Goal: Task Accomplishment & Management: Complete application form

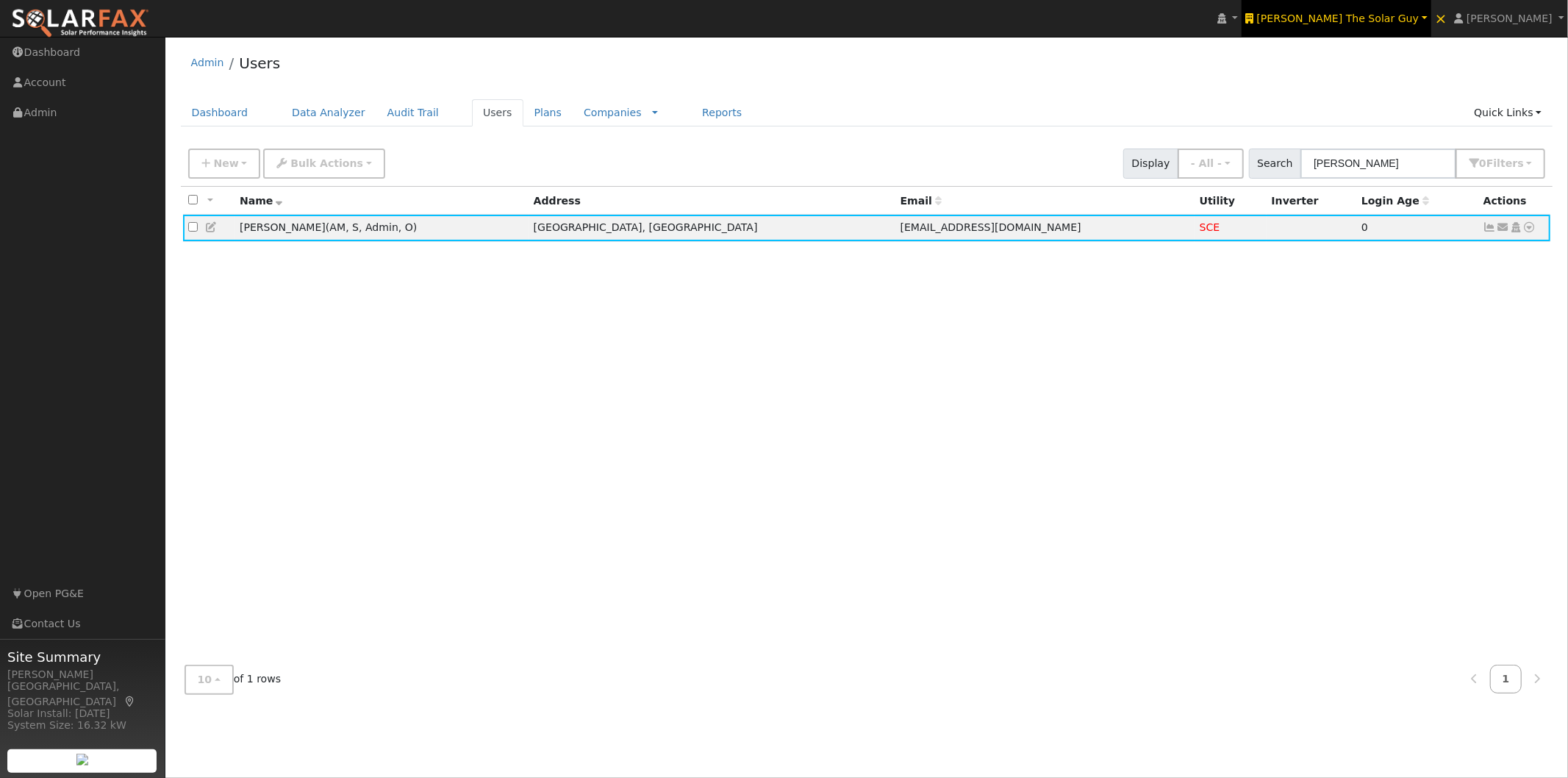
click at [1400, 16] on span "[PERSON_NAME] The Solar Guy" at bounding box center [1337, 18] width 162 height 12
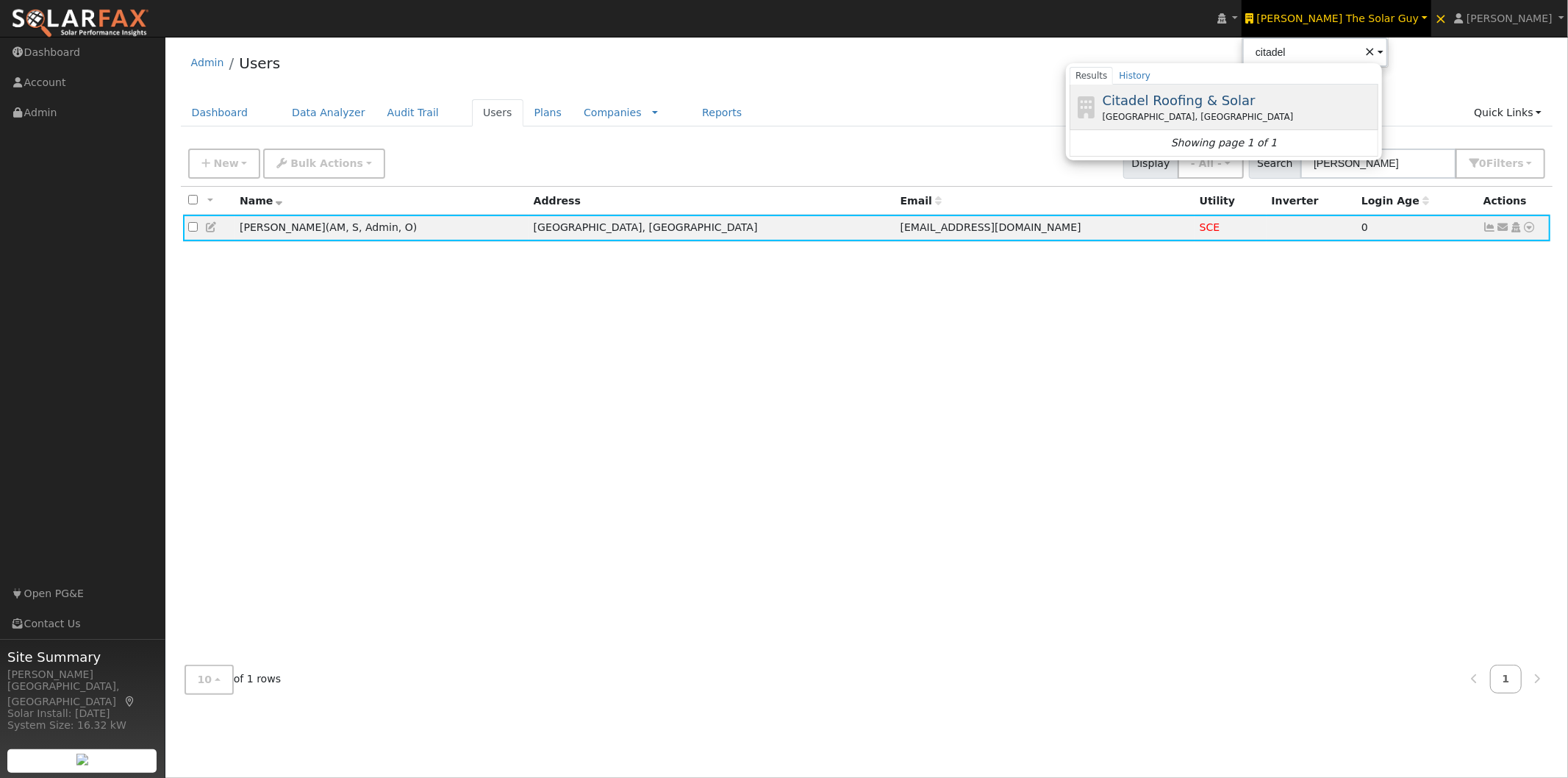
click at [1255, 100] on span "Citadel Roofing & Solar" at bounding box center [1178, 100] width 153 height 16
type input "Citadel Roofing & Solar"
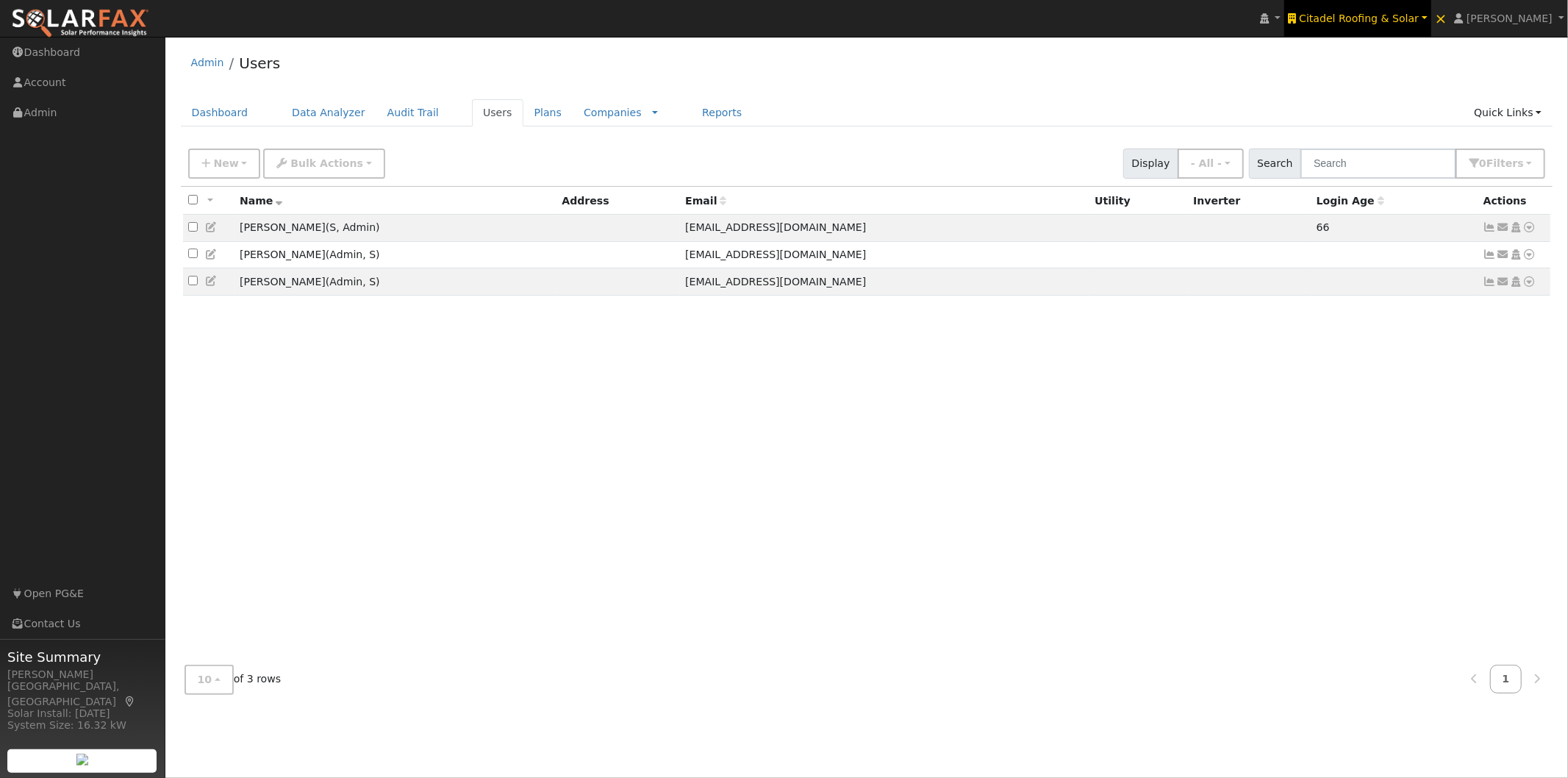
click at [1411, 12] on span "Citadel Roofing & Solar" at bounding box center [1358, 18] width 120 height 12
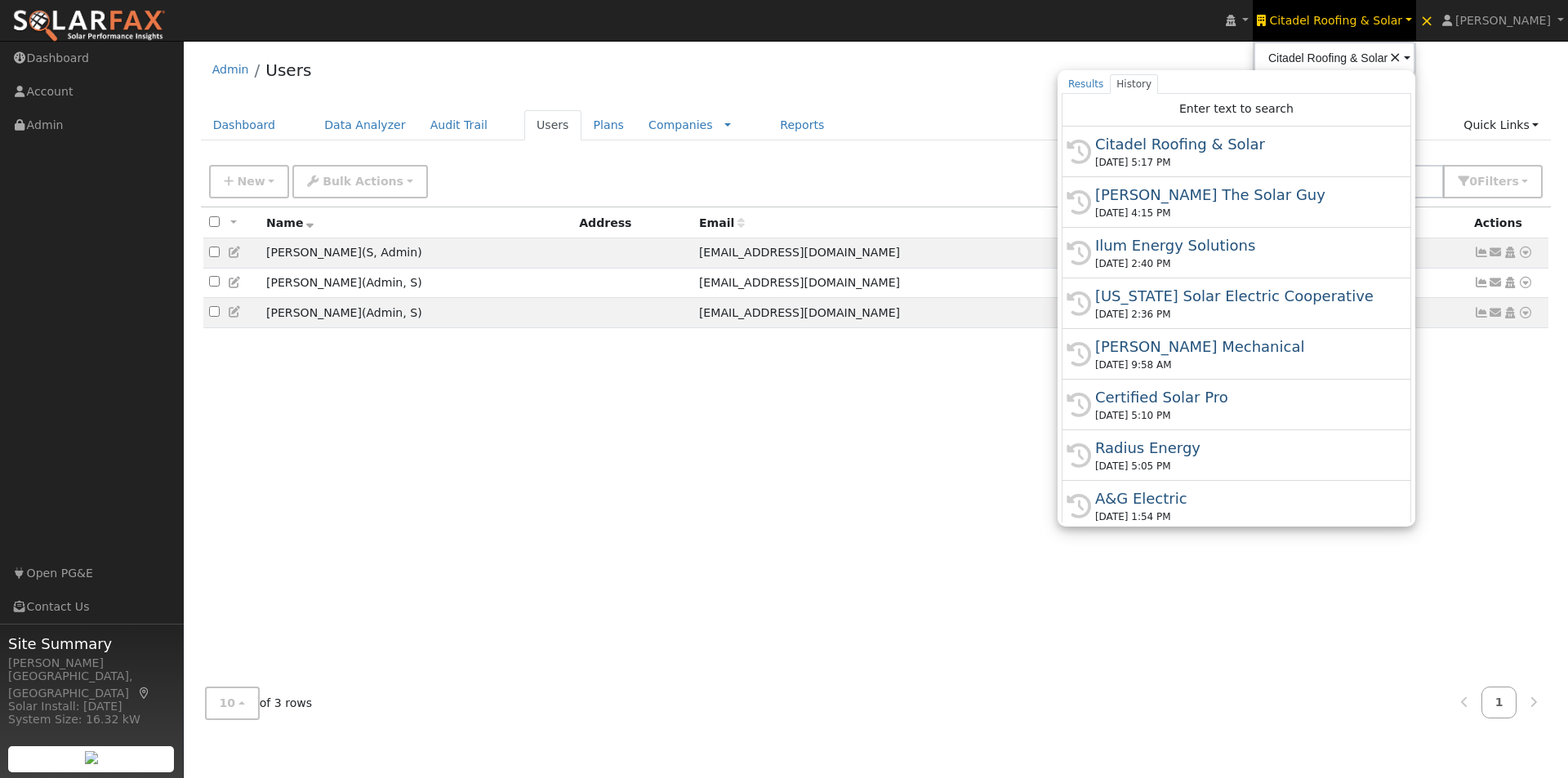
drag, startPoint x: 1716, startPoint y: 2, endPoint x: 1038, endPoint y: 51, distance: 679.8
click at [1038, 51] on div "Admin Users" at bounding box center [876, 74] width 1351 height 50
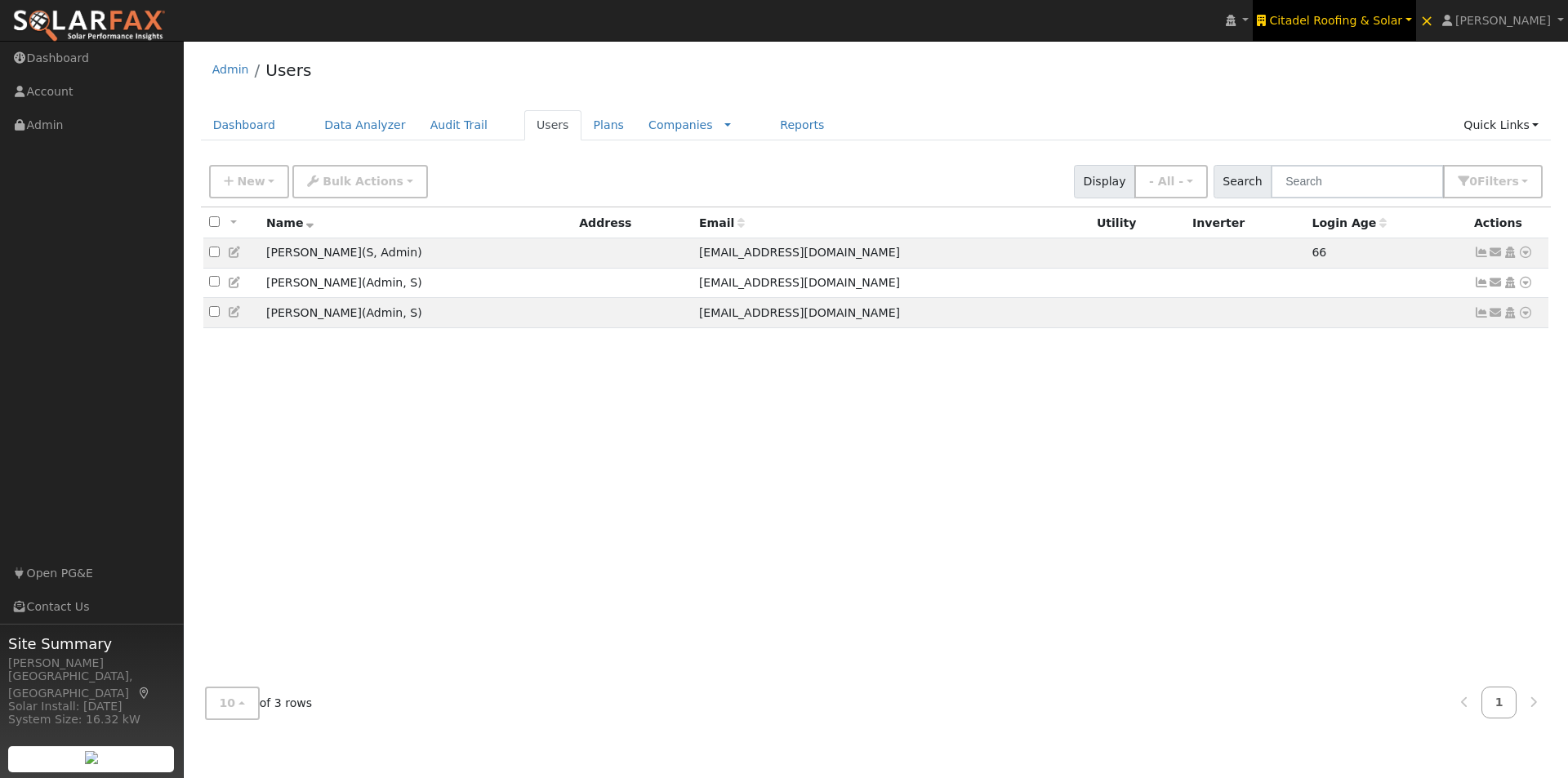
click at [1391, 21] on span "Citadel Roofing & Solar" at bounding box center [1336, 20] width 133 height 13
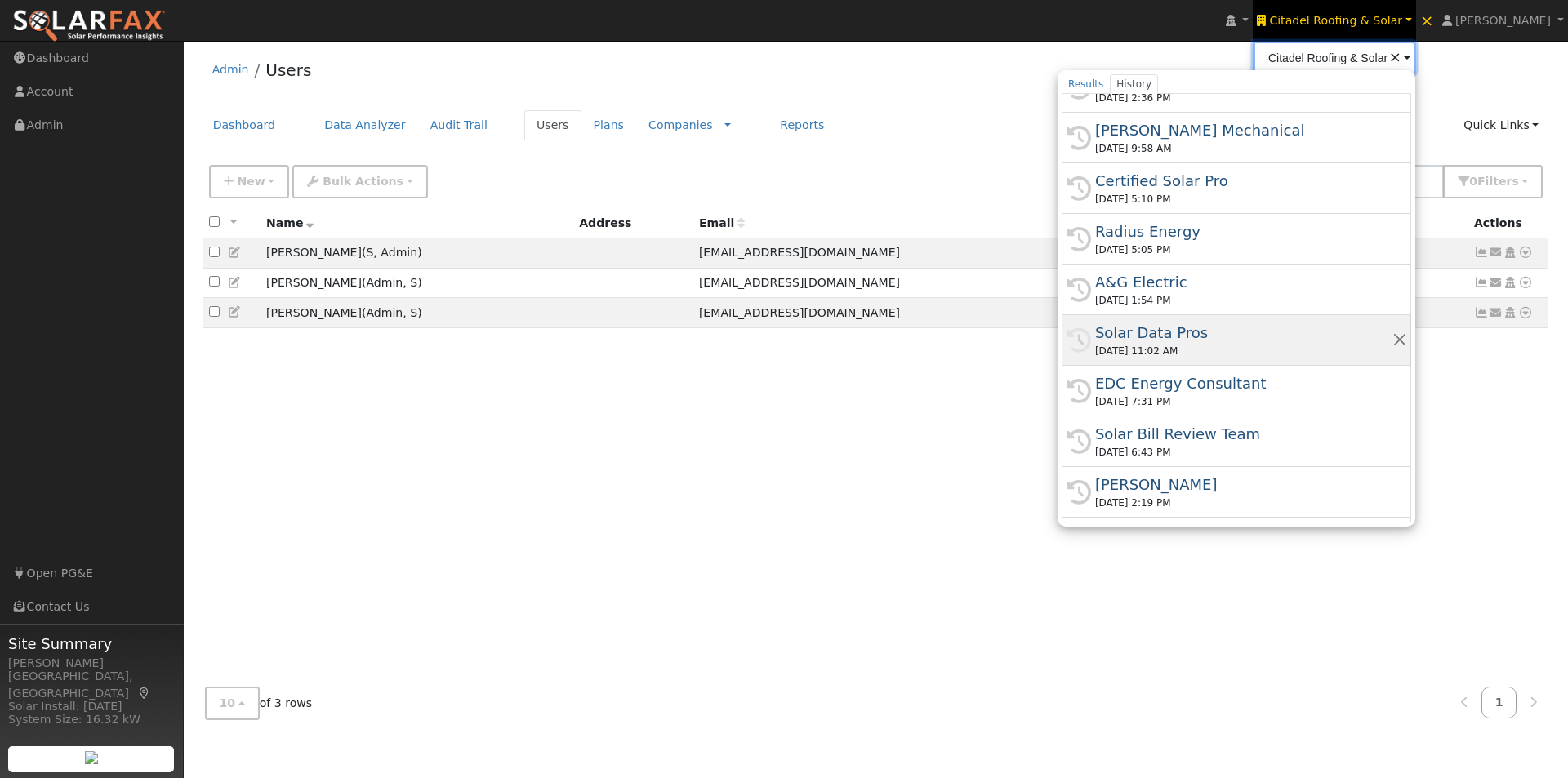
scroll to position [245, 0]
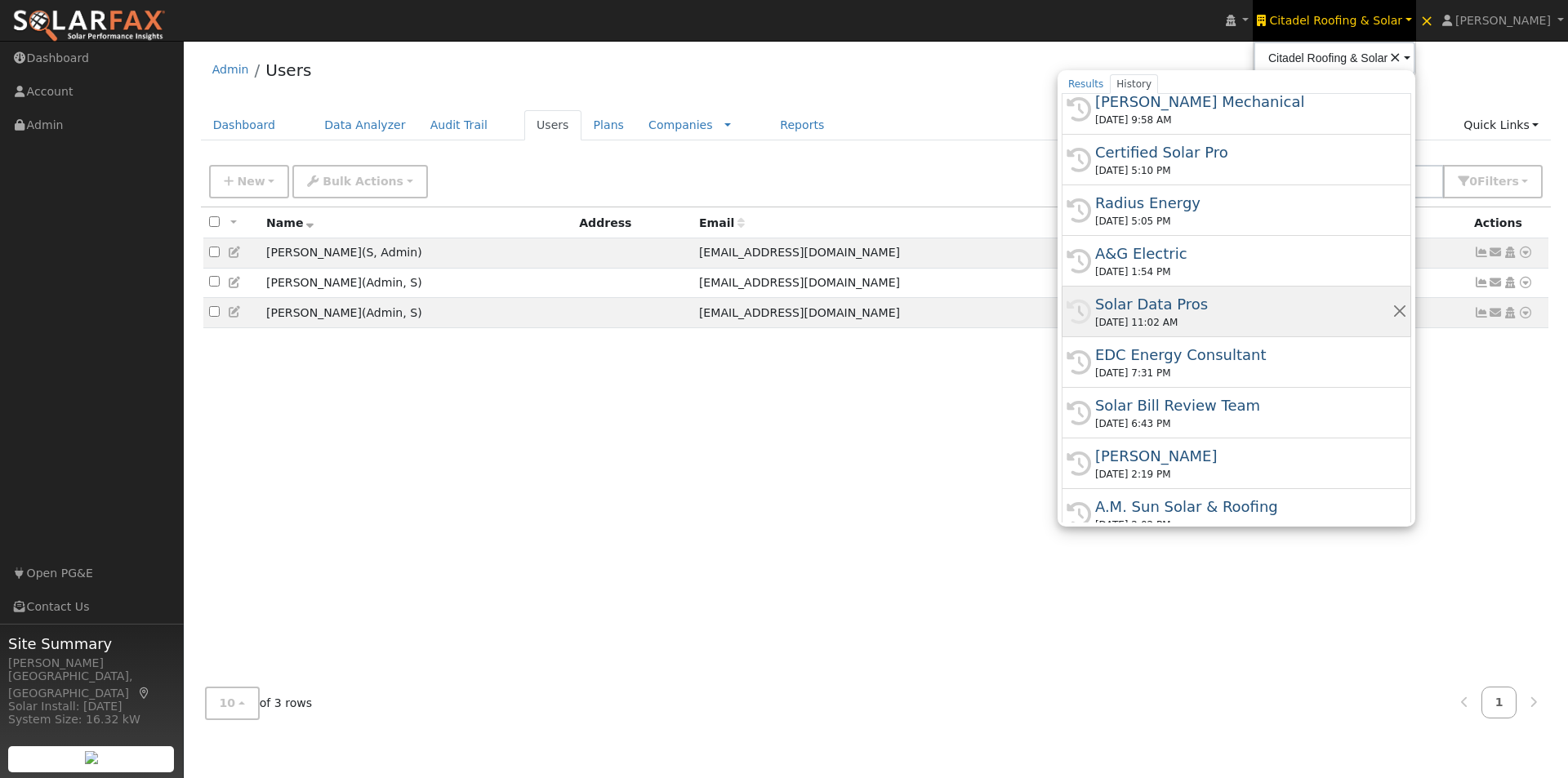
click at [1192, 300] on div "Solar Data Pros" at bounding box center [1244, 304] width 298 height 22
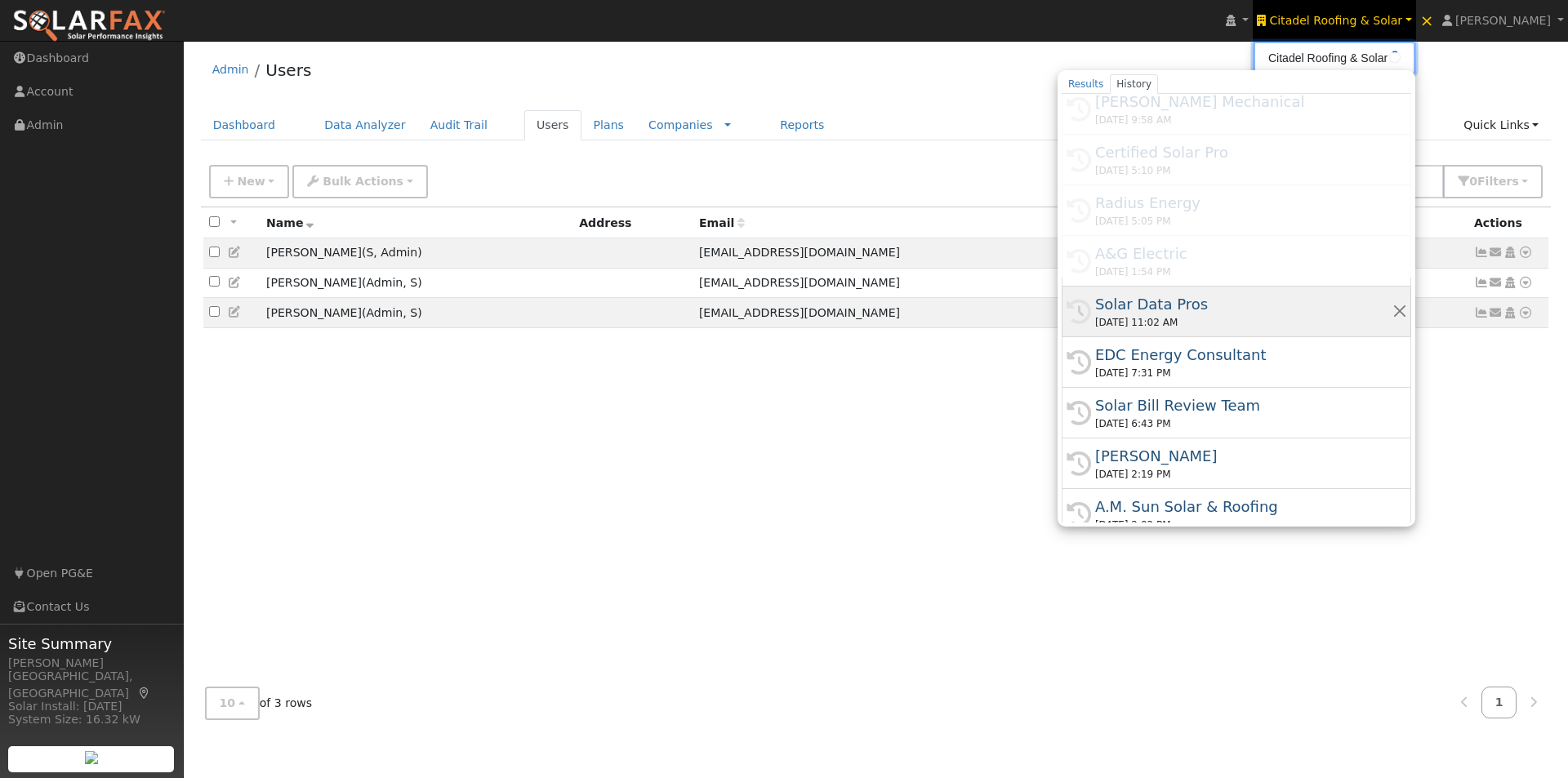
type input "Solar Data Pros"
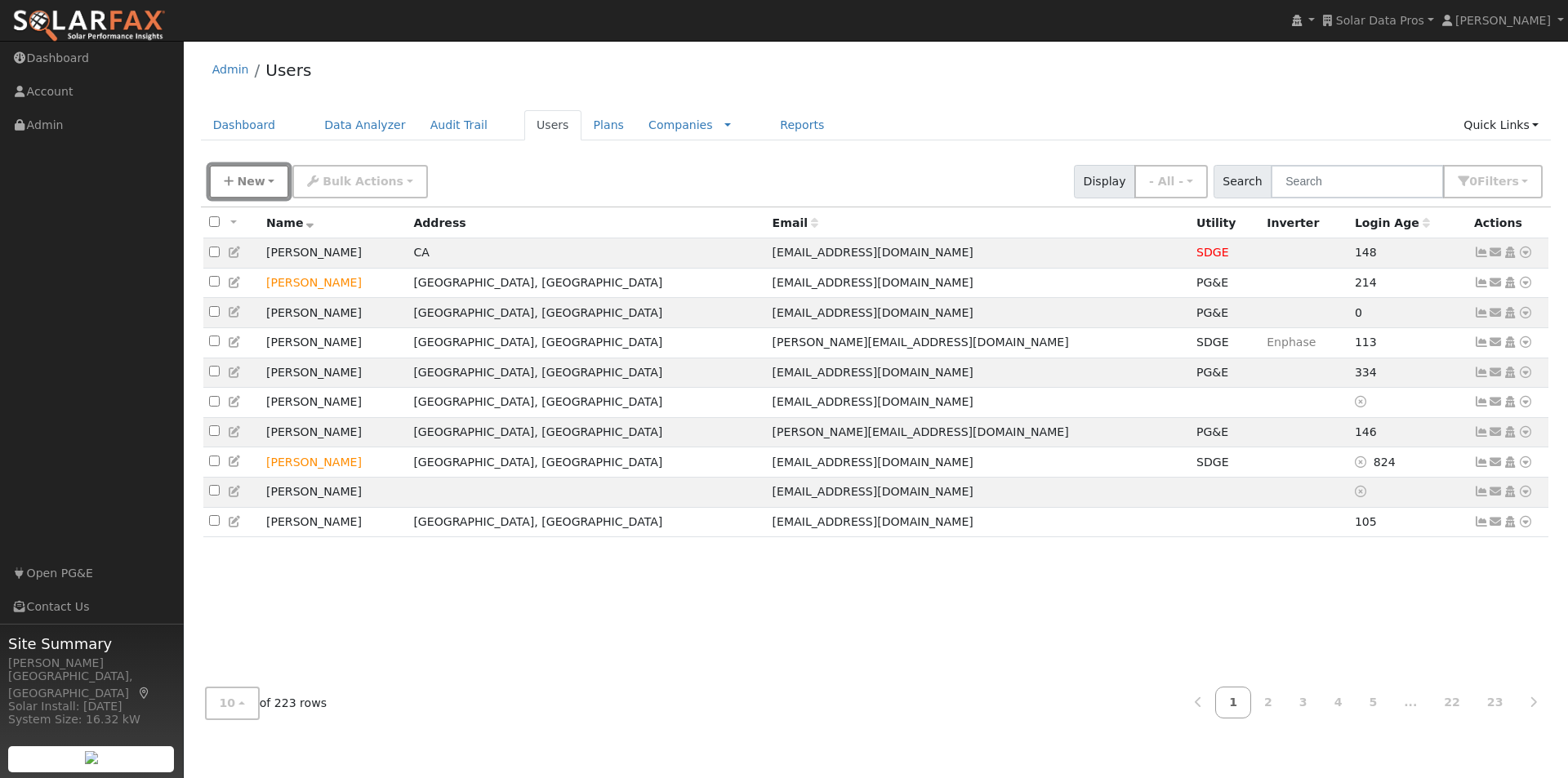
click at [248, 182] on span "New" at bounding box center [251, 181] width 28 height 13
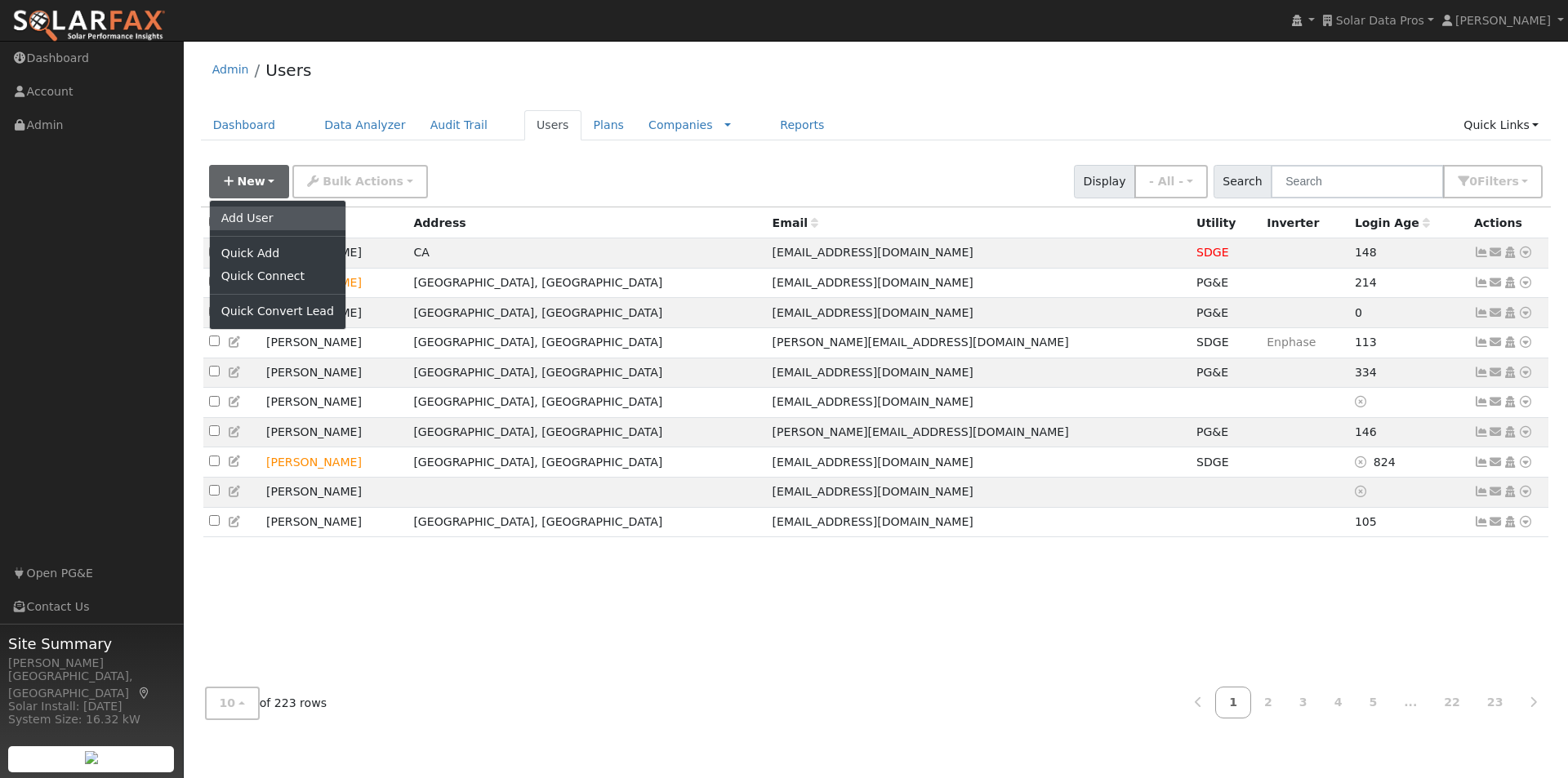
click at [249, 217] on link "Add User" at bounding box center [277, 218] width 135 height 23
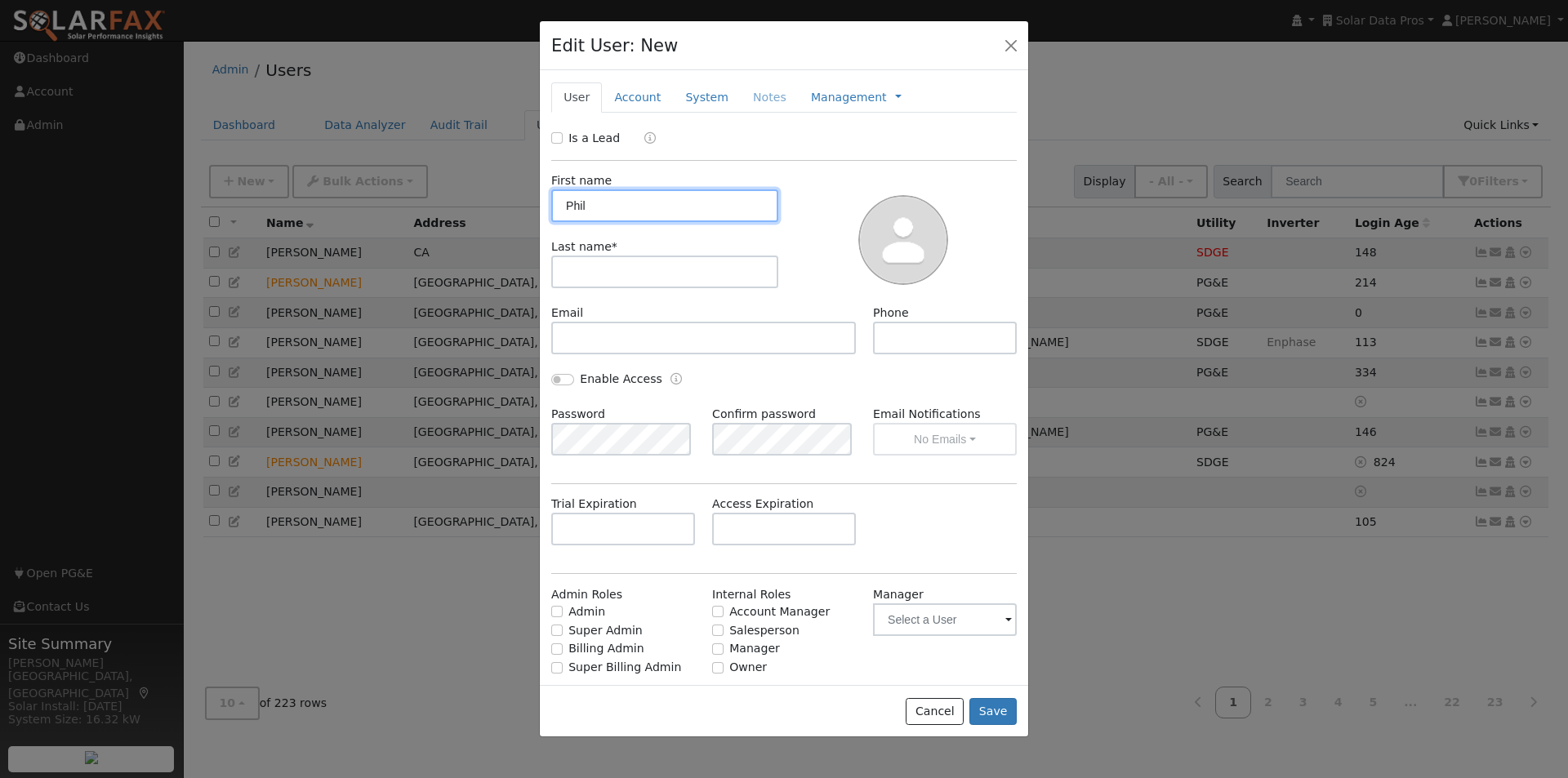
type input "Phil"
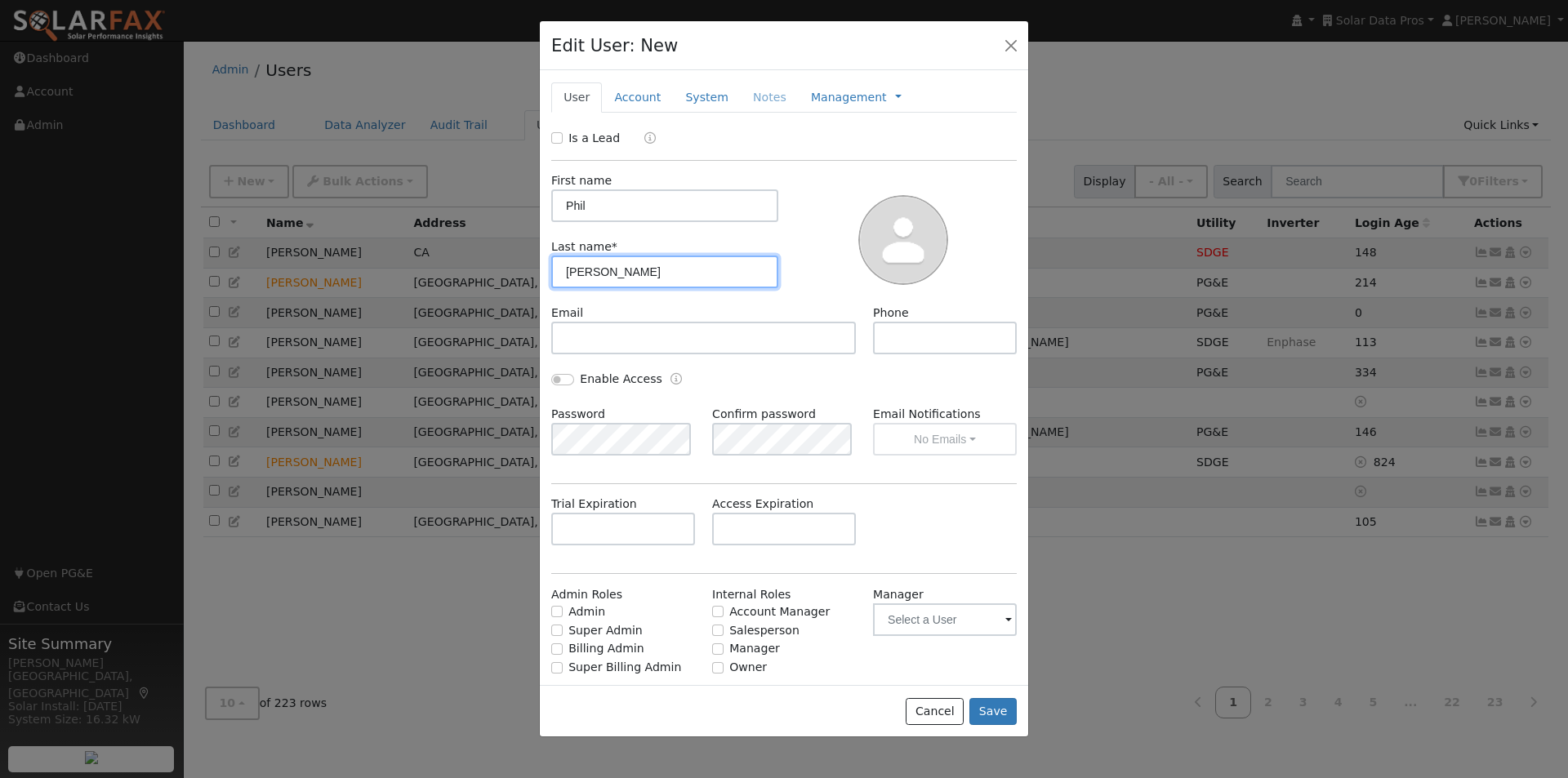
type input "[PERSON_NAME]"
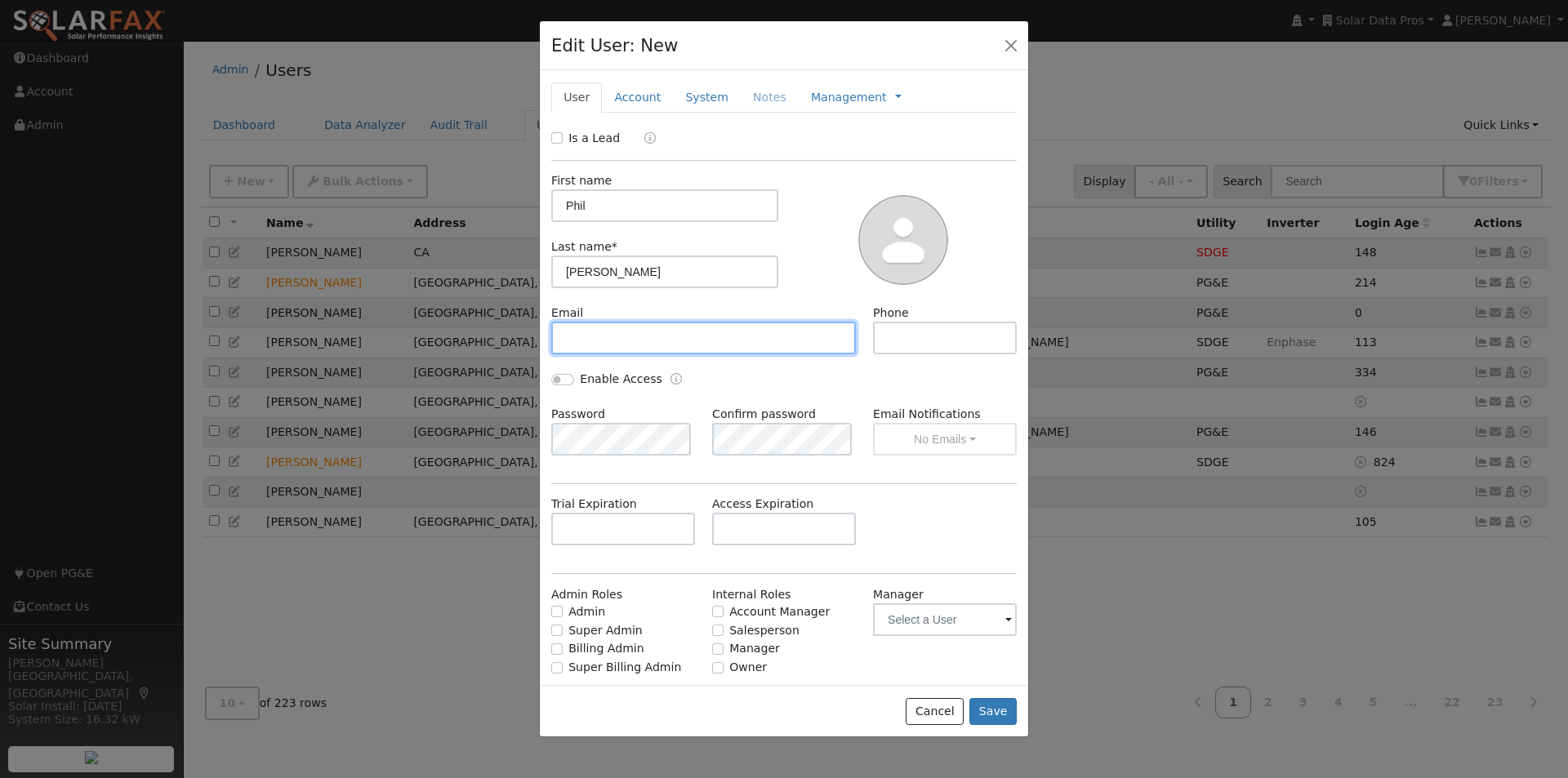
click at [596, 340] on input "text" at bounding box center [703, 338] width 304 height 33
type input "[EMAIL_ADDRESS][DOMAIN_NAME]"
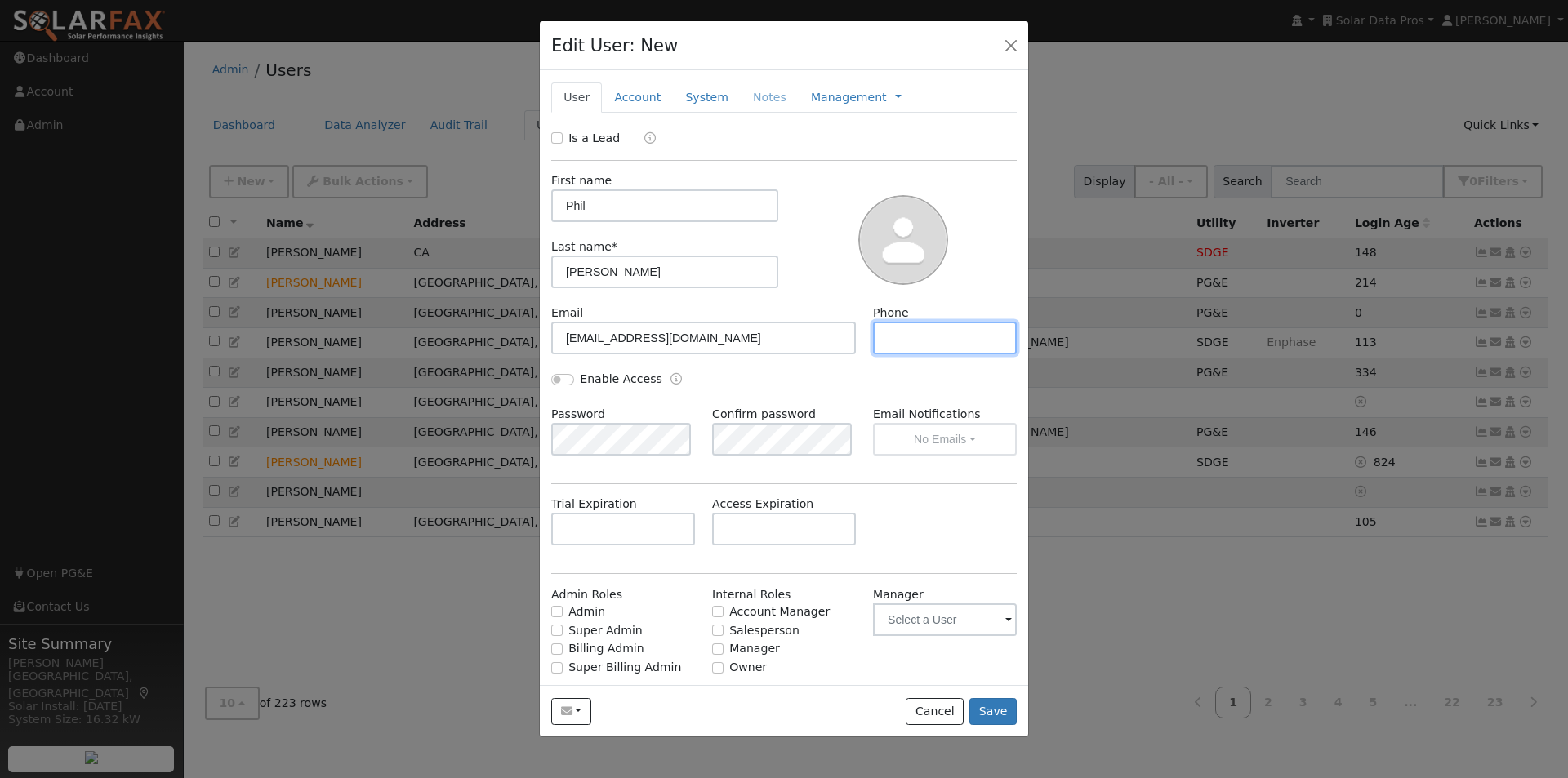
drag, startPoint x: 947, startPoint y: 345, endPoint x: 952, endPoint y: 336, distance: 10.3
click at [948, 340] on input "text" at bounding box center [944, 338] width 144 height 33
type input "[PHONE_NUMBER]"
drag, startPoint x: 555, startPoint y: 384, endPoint x: 573, endPoint y: 423, distance: 43.0
click at [561, 386] on div "Enable Access" at bounding box center [606, 380] width 111 height 17
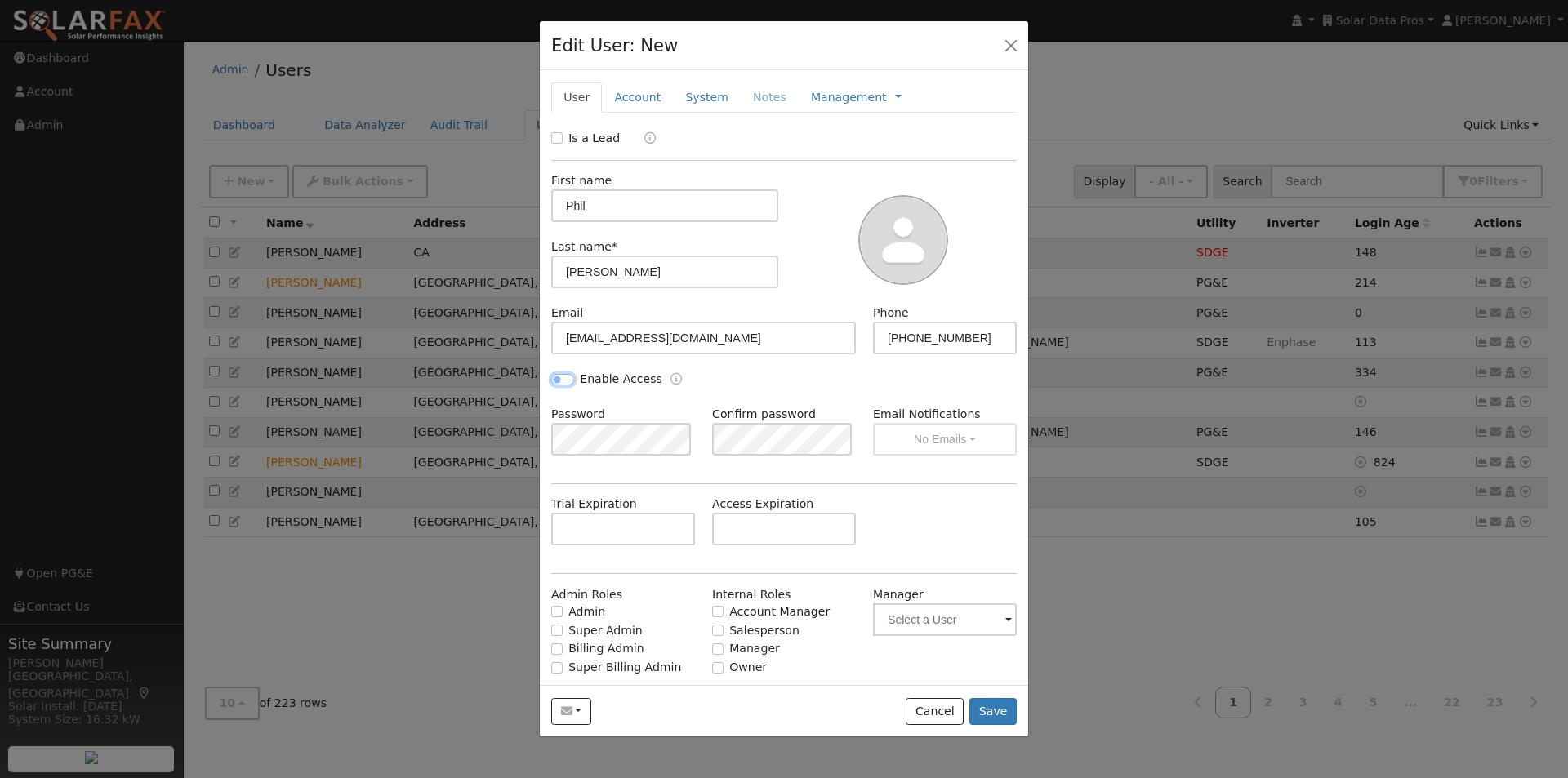
click at [569, 379] on input "Enable Access" at bounding box center [562, 380] width 23 height 11
checkbox input "true"
click at [750, 421] on div "Confirm password" at bounding box center [784, 431] width 161 height 50
drag, startPoint x: 733, startPoint y: 387, endPoint x: 721, endPoint y: 386, distance: 12.0
click at [733, 387] on div "Enable Access" at bounding box center [663, 380] width 241 height 19
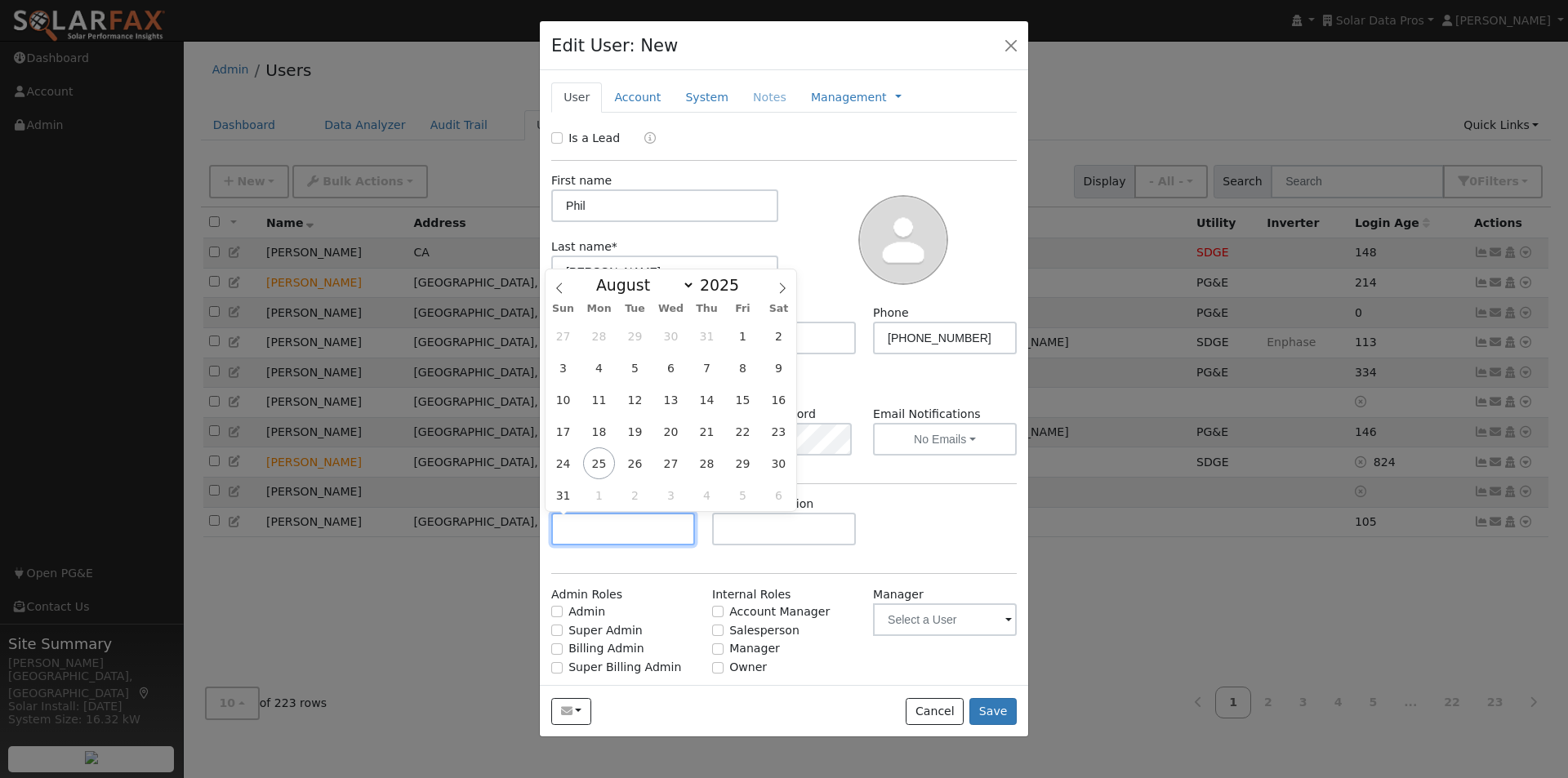
click at [606, 524] on input "text" at bounding box center [623, 530] width 144 height 33
click at [781, 286] on icon at bounding box center [782, 288] width 11 height 11
select select "8"
click at [743, 432] on span "26" at bounding box center [743, 431] width 32 height 32
type input "09/26/2025"
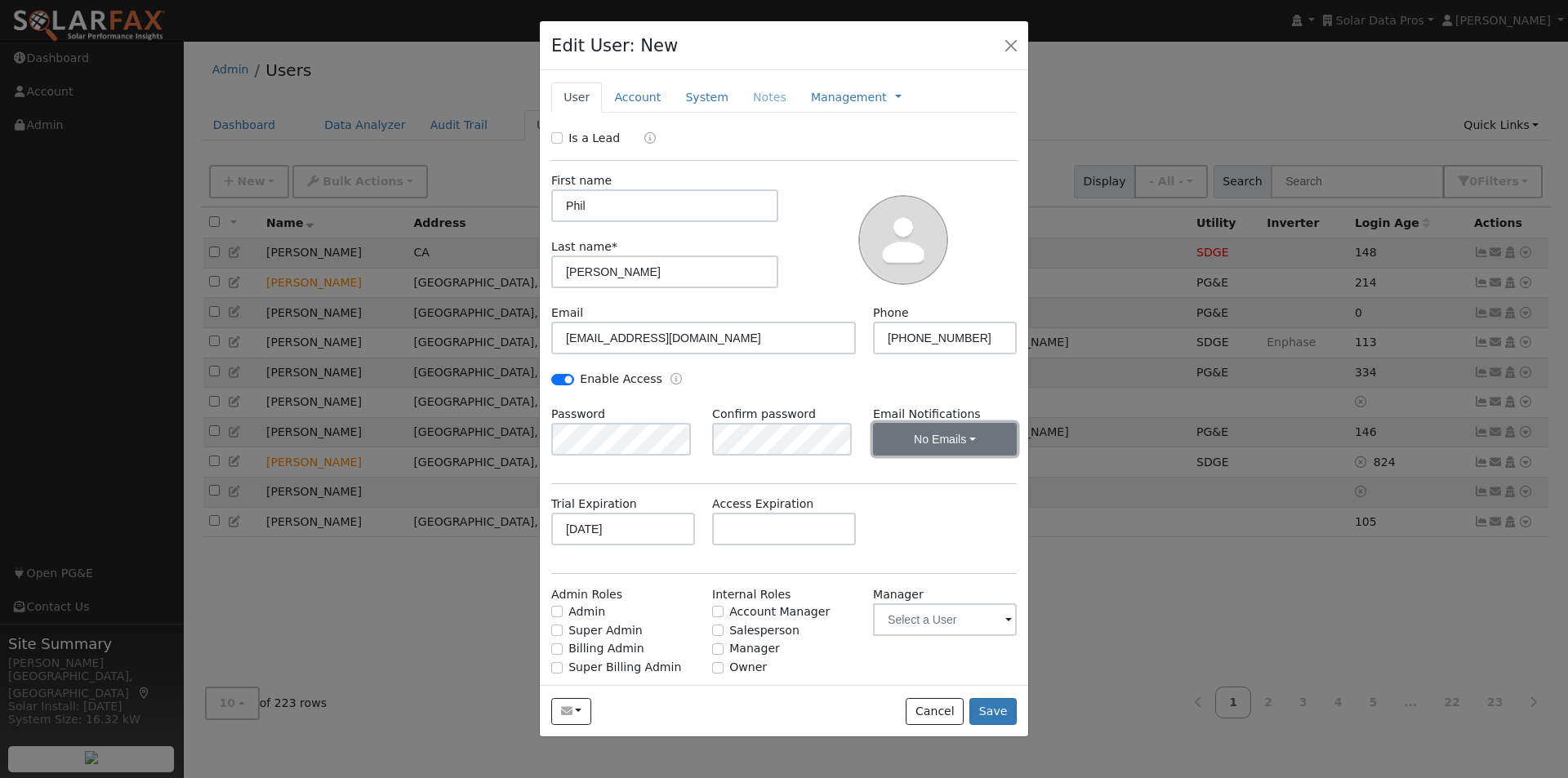
drag, startPoint x: 951, startPoint y: 442, endPoint x: 887, endPoint y: 476, distance: 72.5
click at [951, 443] on button "No Emails" at bounding box center [944, 440] width 144 height 33
click at [902, 522] on link "Weekly Emails" at bounding box center [923, 522] width 114 height 23
click at [999, 715] on button "Save" at bounding box center [993, 712] width 47 height 28
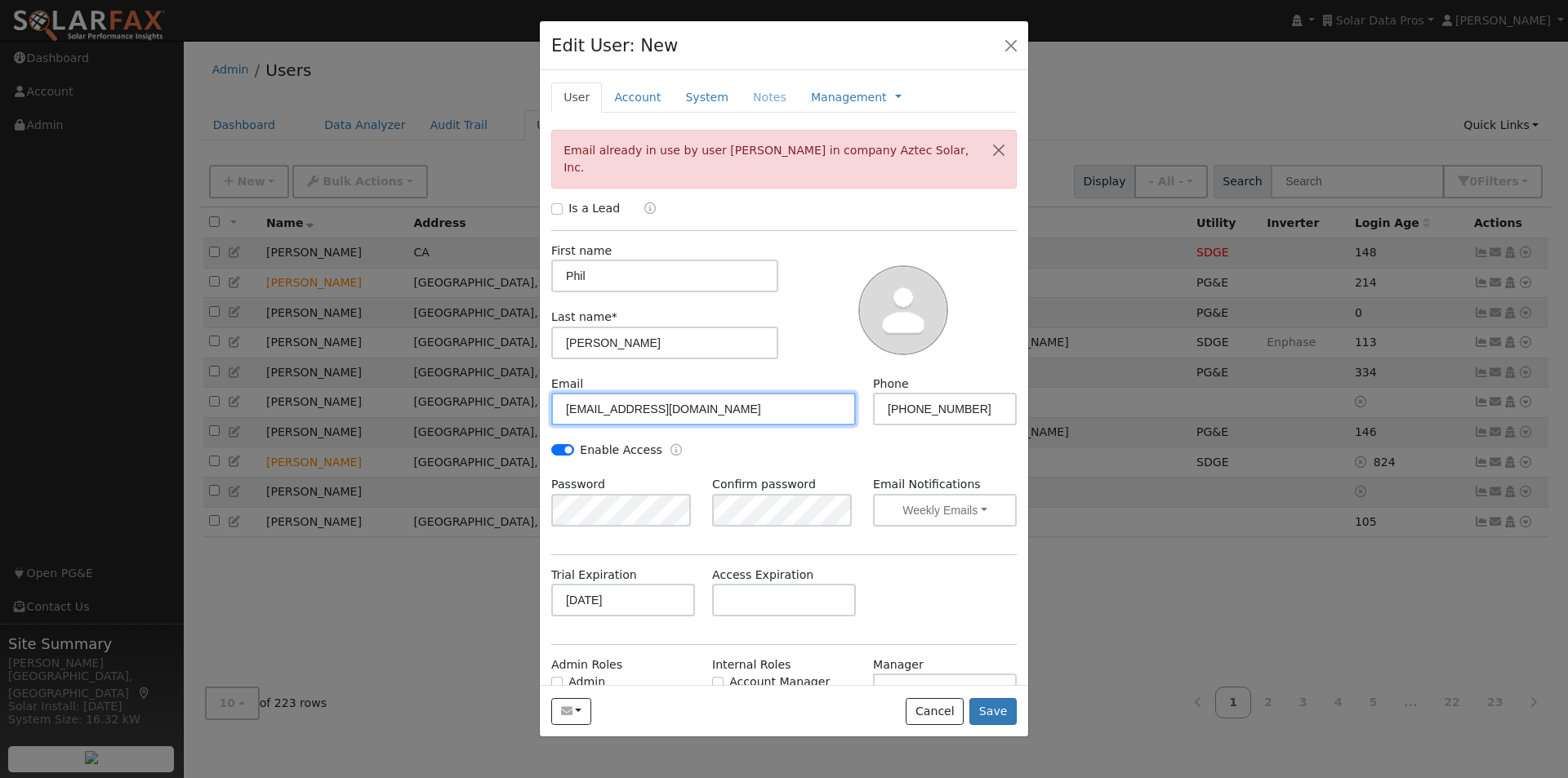
drag, startPoint x: 606, startPoint y: 390, endPoint x: 606, endPoint y: 398, distance: 8.0
click at [605, 393] on input "[EMAIL_ADDRESS][DOMAIN_NAME]" at bounding box center [703, 409] width 304 height 33
type input "newlinp+trial@sbcglobal.net"
drag, startPoint x: 993, startPoint y: 712, endPoint x: 1160, endPoint y: 460, distance: 302.3
click at [993, 710] on button "Save" at bounding box center [993, 712] width 47 height 28
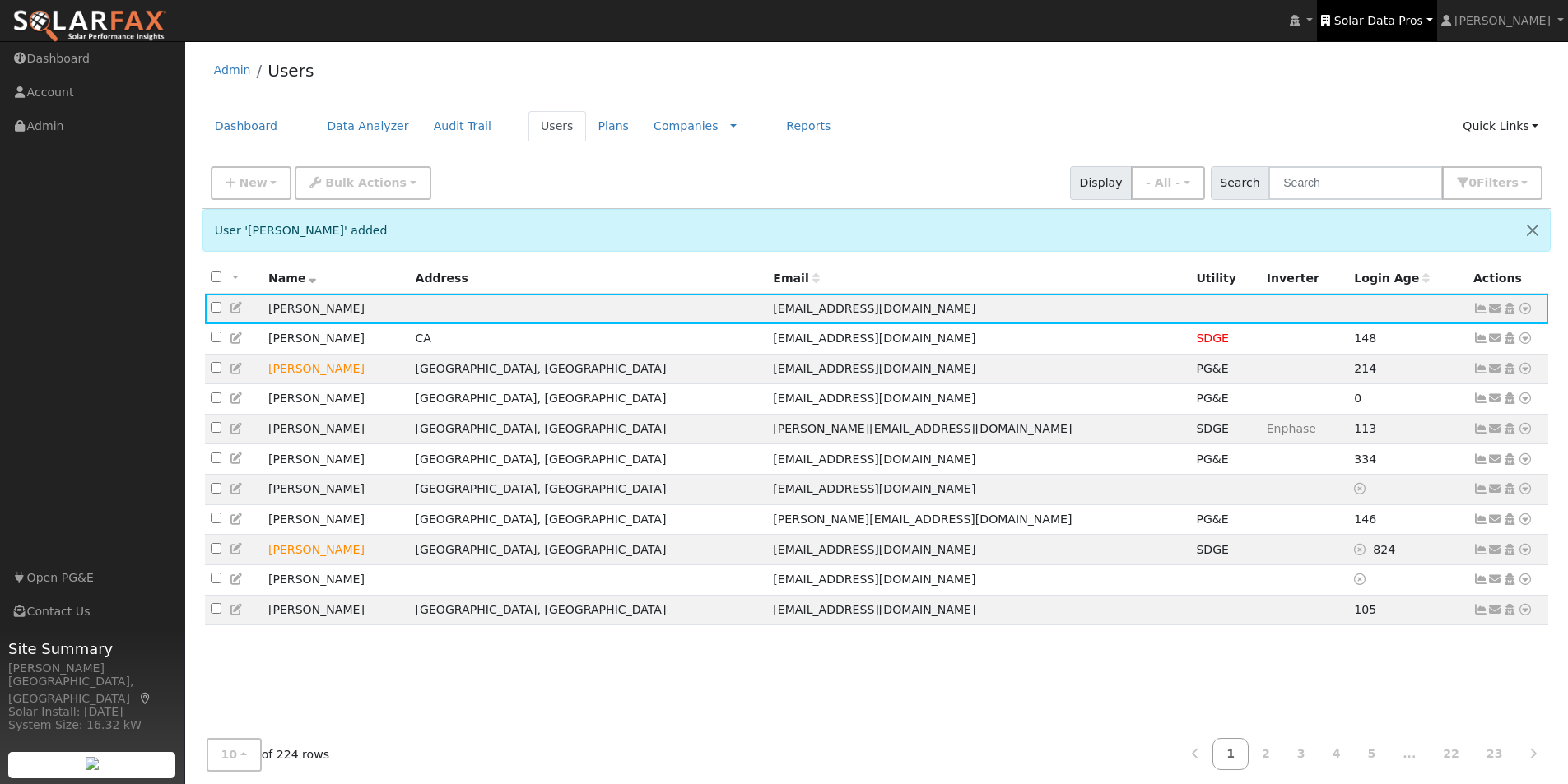
click at [1398, 14] on span "Solar Data Pros" at bounding box center [1379, 20] width 89 height 13
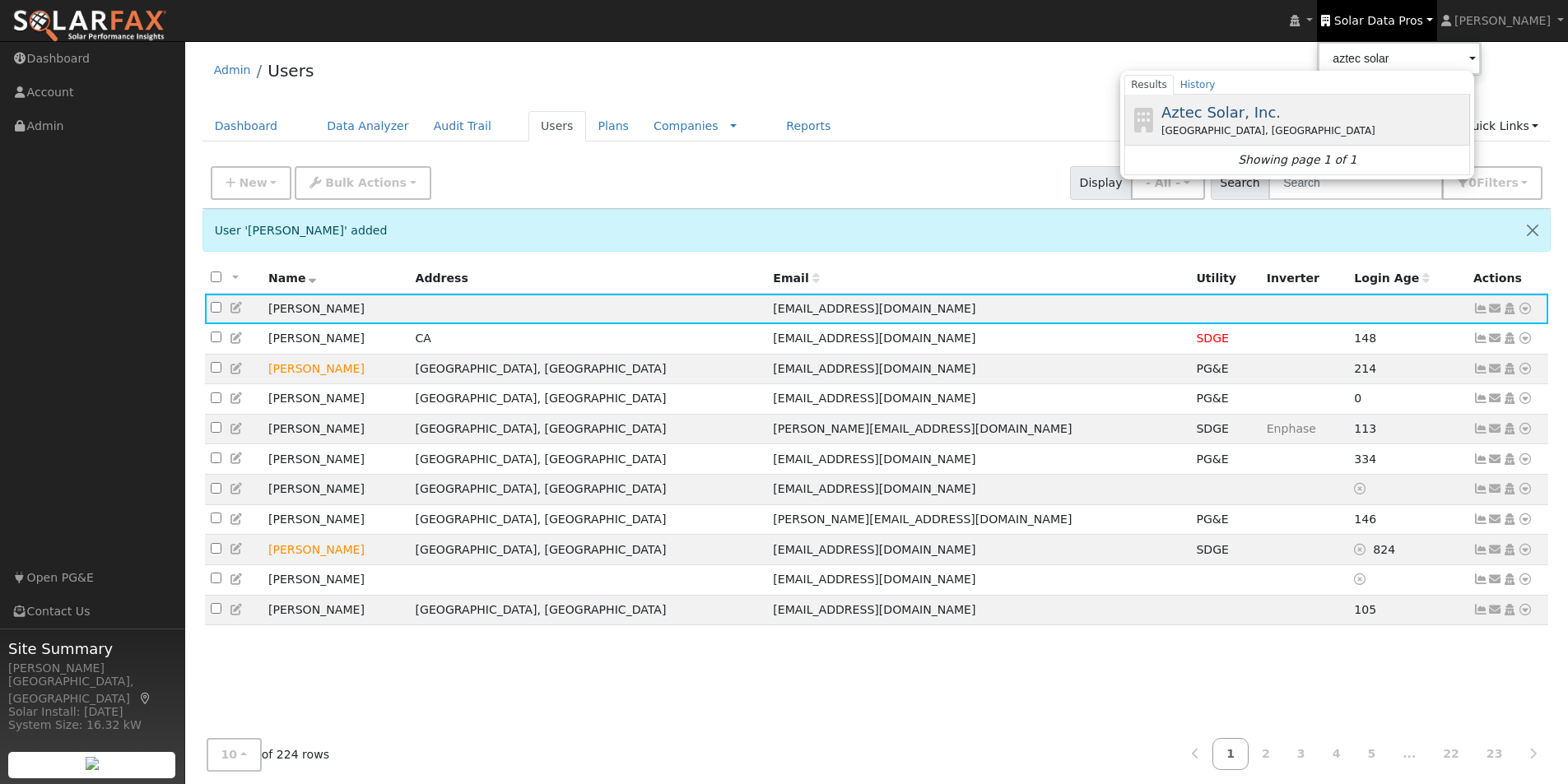
click at [1227, 112] on span "Aztec Solar, Inc." at bounding box center [1220, 112] width 119 height 17
type input "Aztec Solar, Inc."
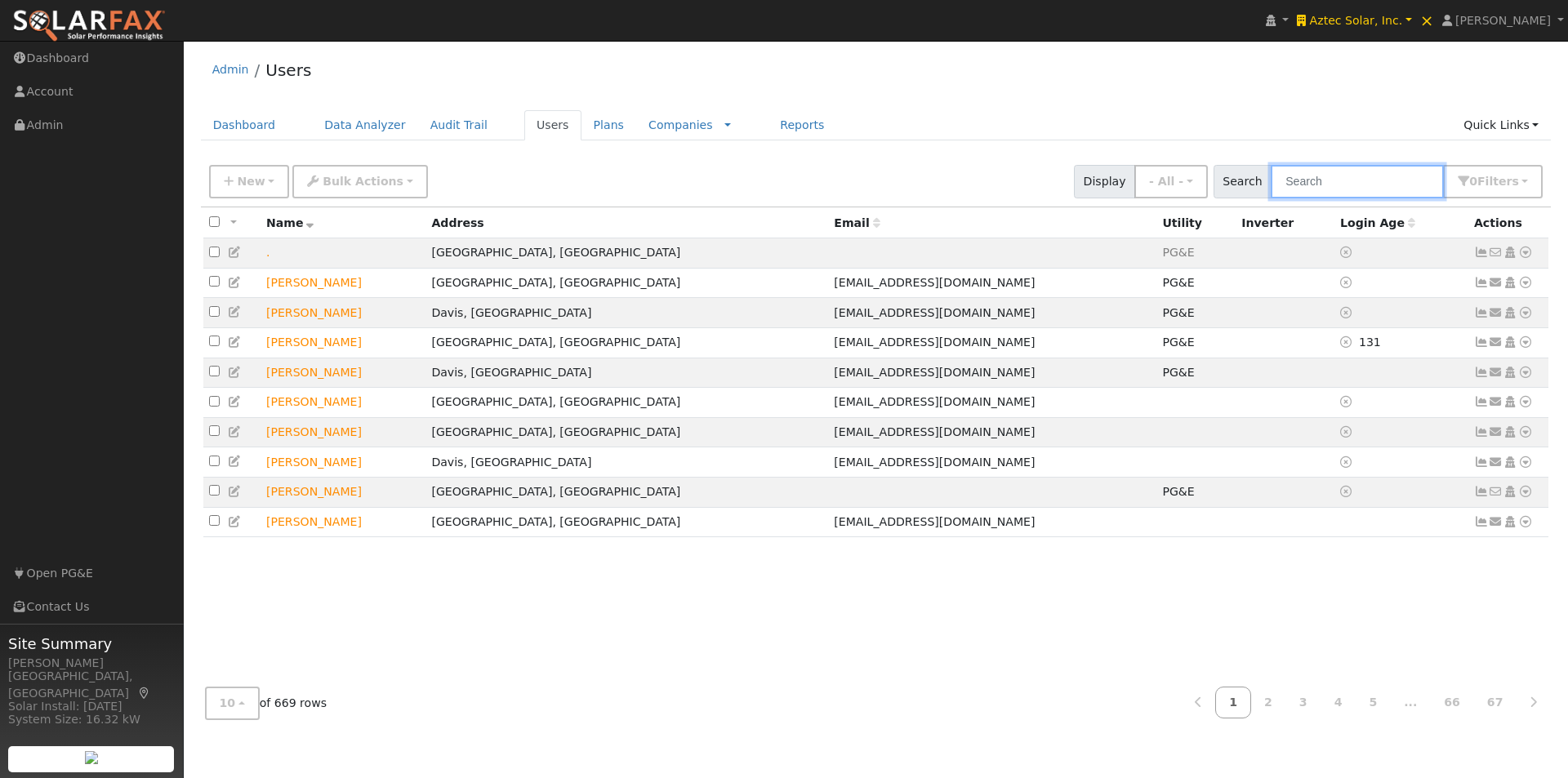
click at [1355, 176] on input "text" at bounding box center [1357, 181] width 173 height 34
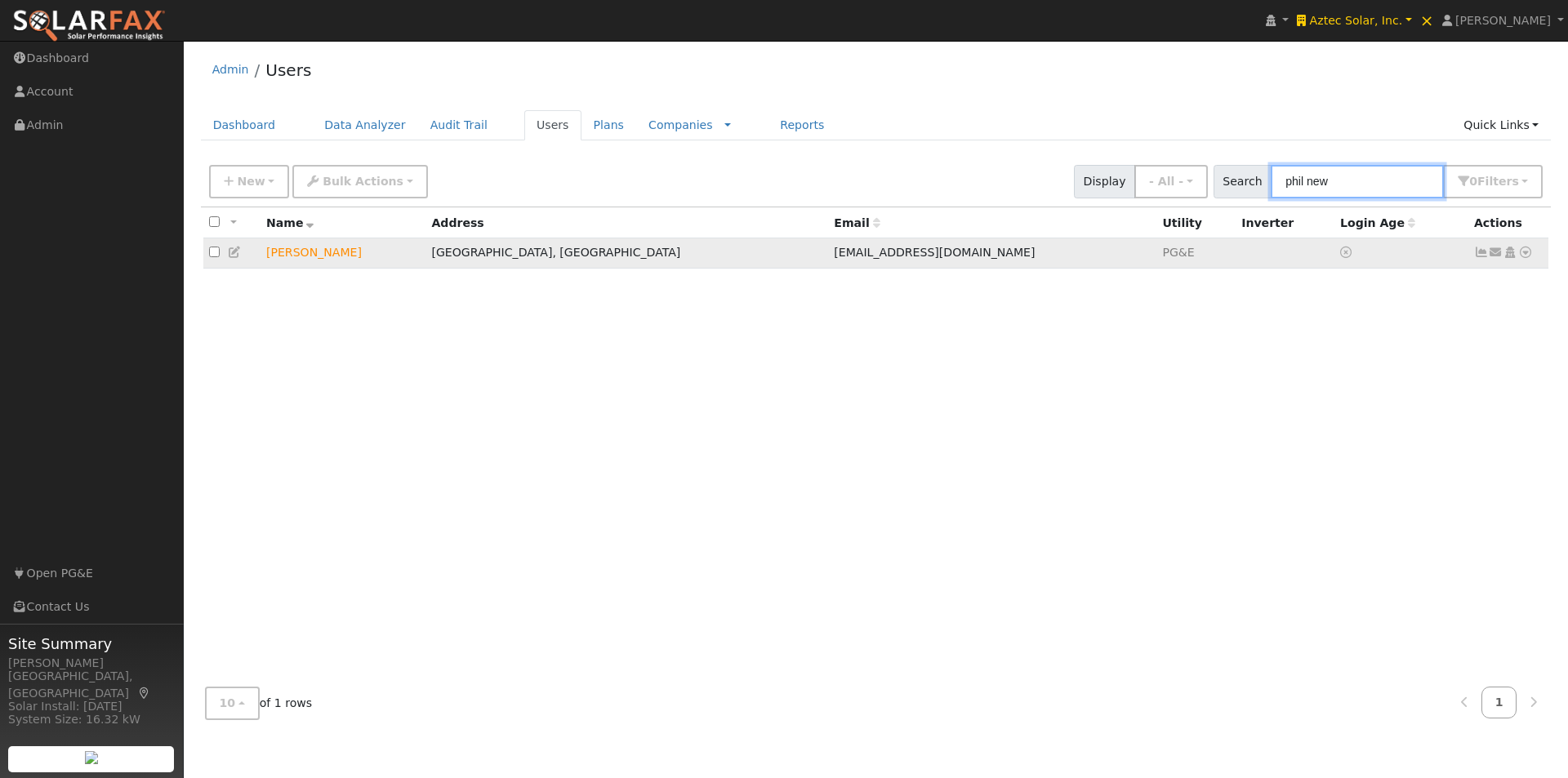
type input "phil new"
click at [1481, 255] on icon at bounding box center [1481, 252] width 15 height 11
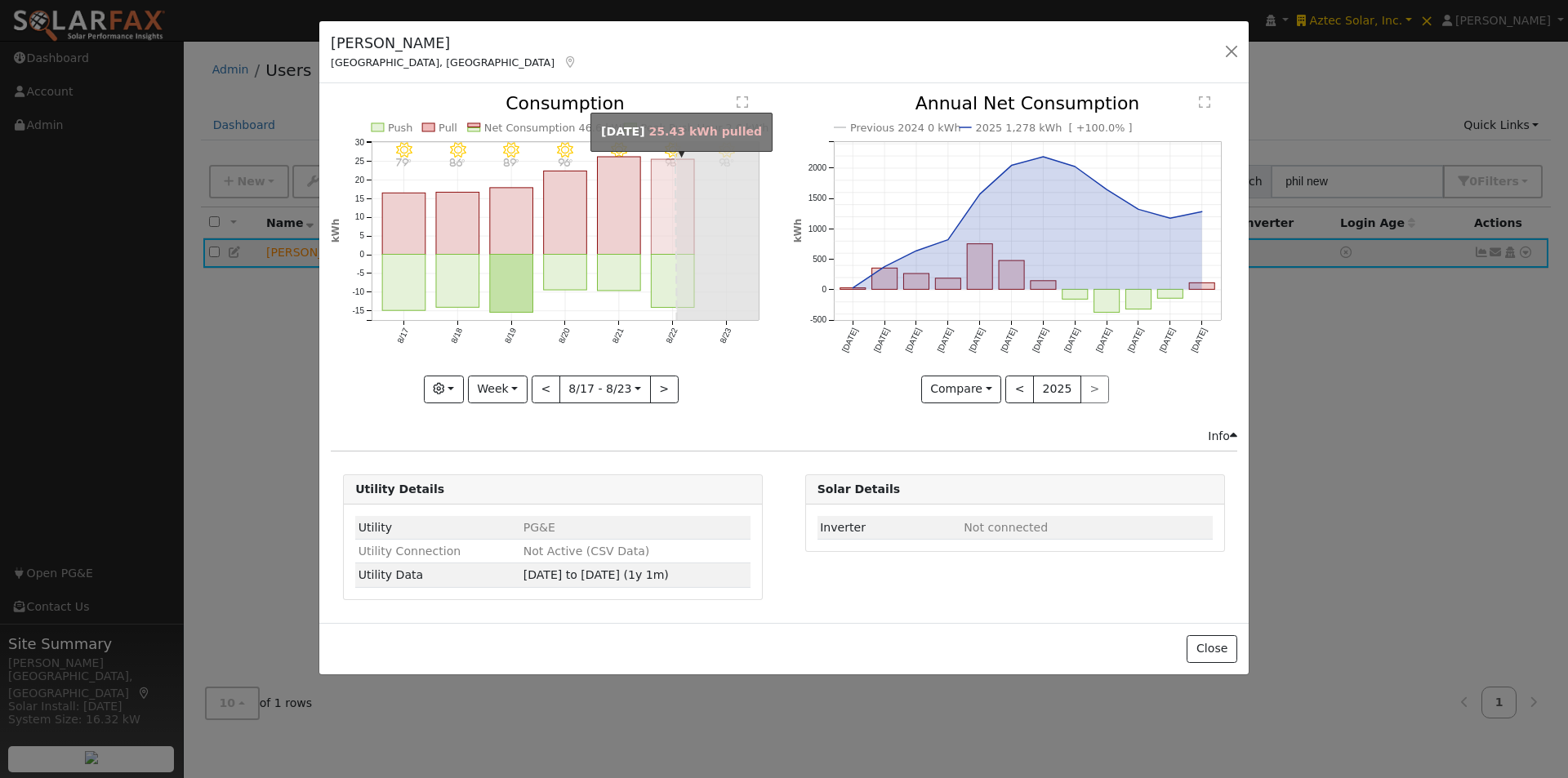
click at [666, 218] on rect "onclick=""" at bounding box center [674, 207] width 43 height 96
type input "2025-08-22"
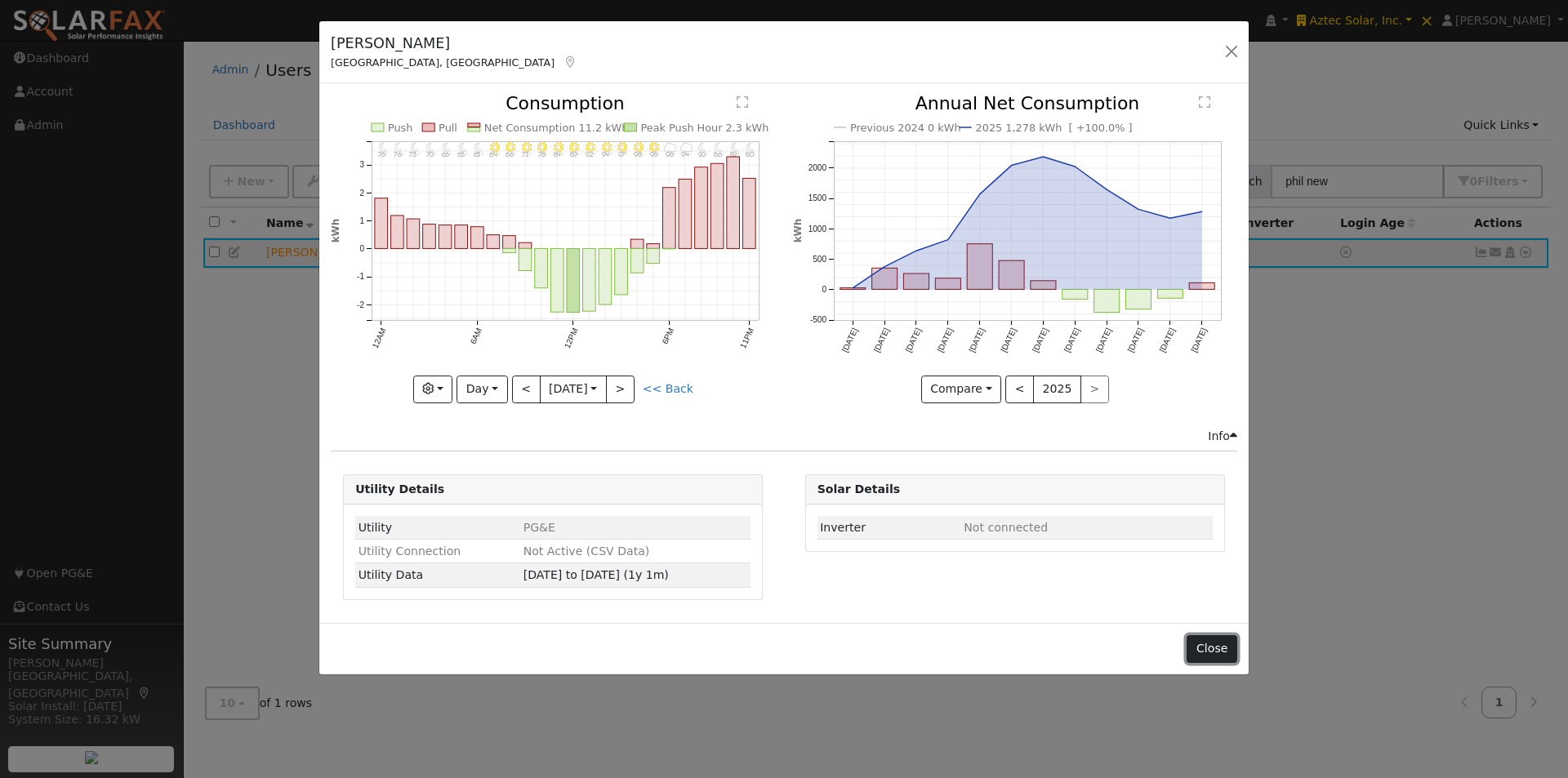
click at [1213, 643] on button "Close" at bounding box center [1212, 649] width 50 height 28
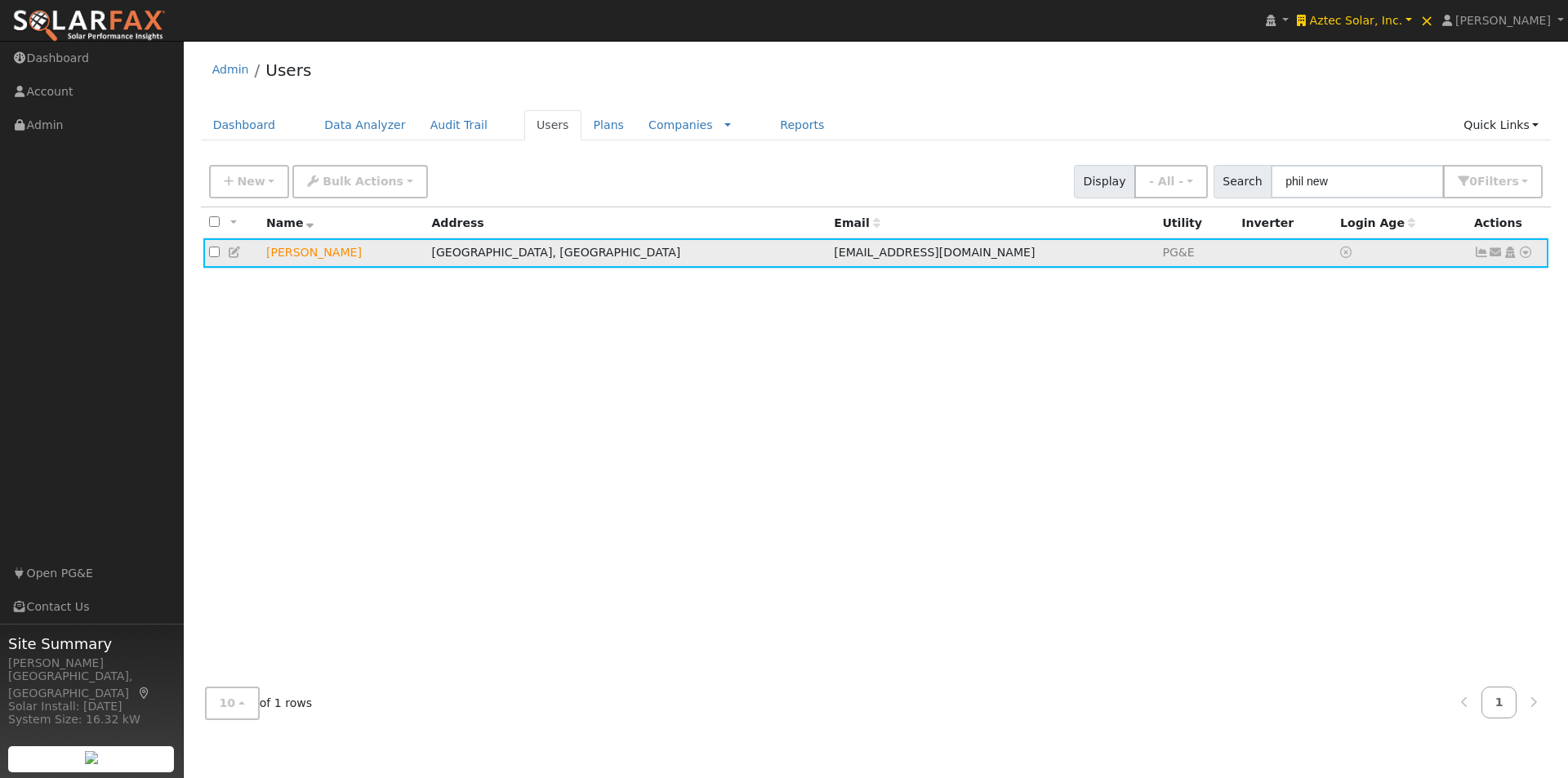
click at [1530, 253] on icon at bounding box center [1525, 252] width 15 height 11
click at [1477, 283] on link "Data Analyzer" at bounding box center [1471, 280] width 118 height 23
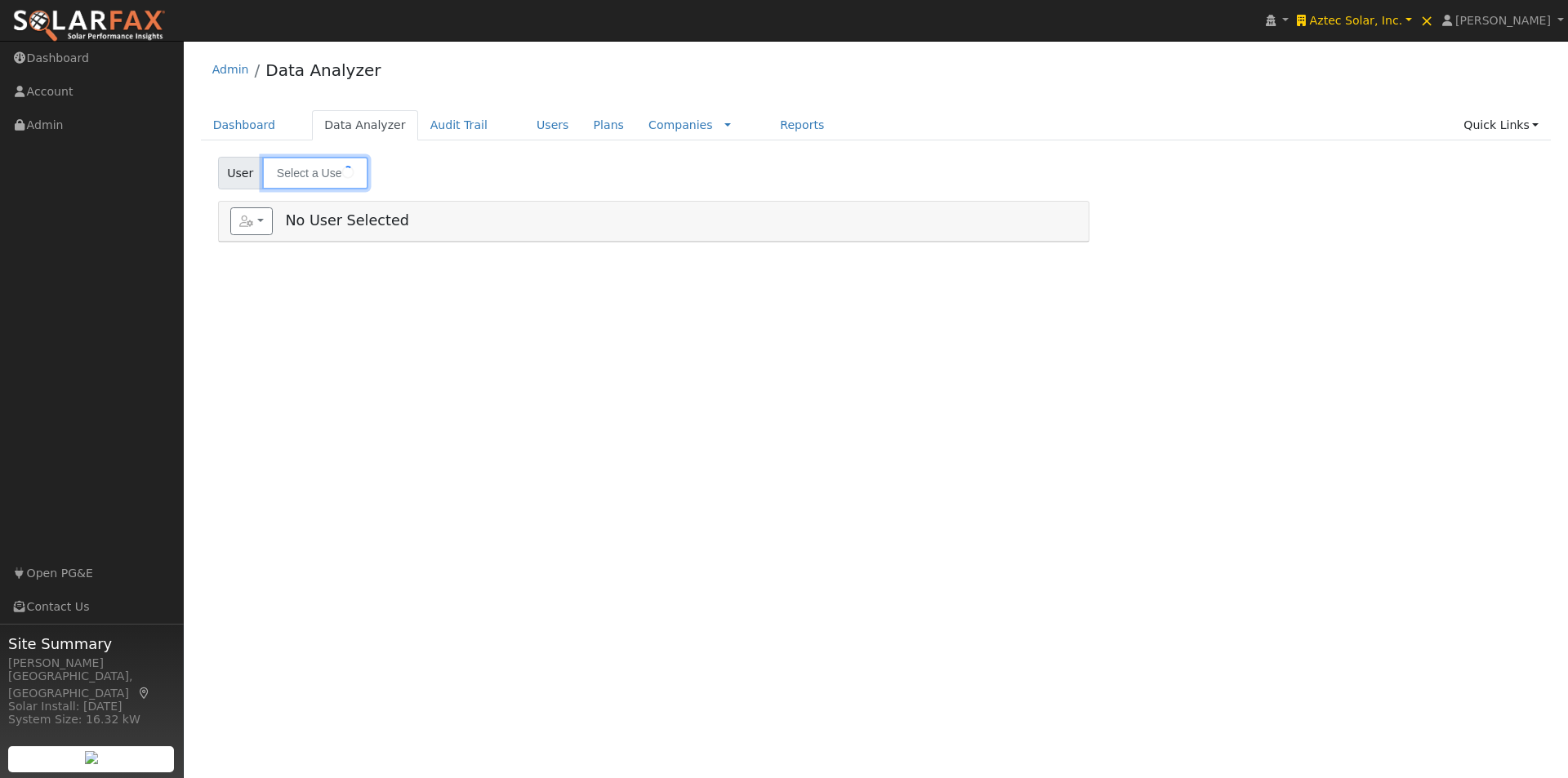
type input "[PERSON_NAME]"
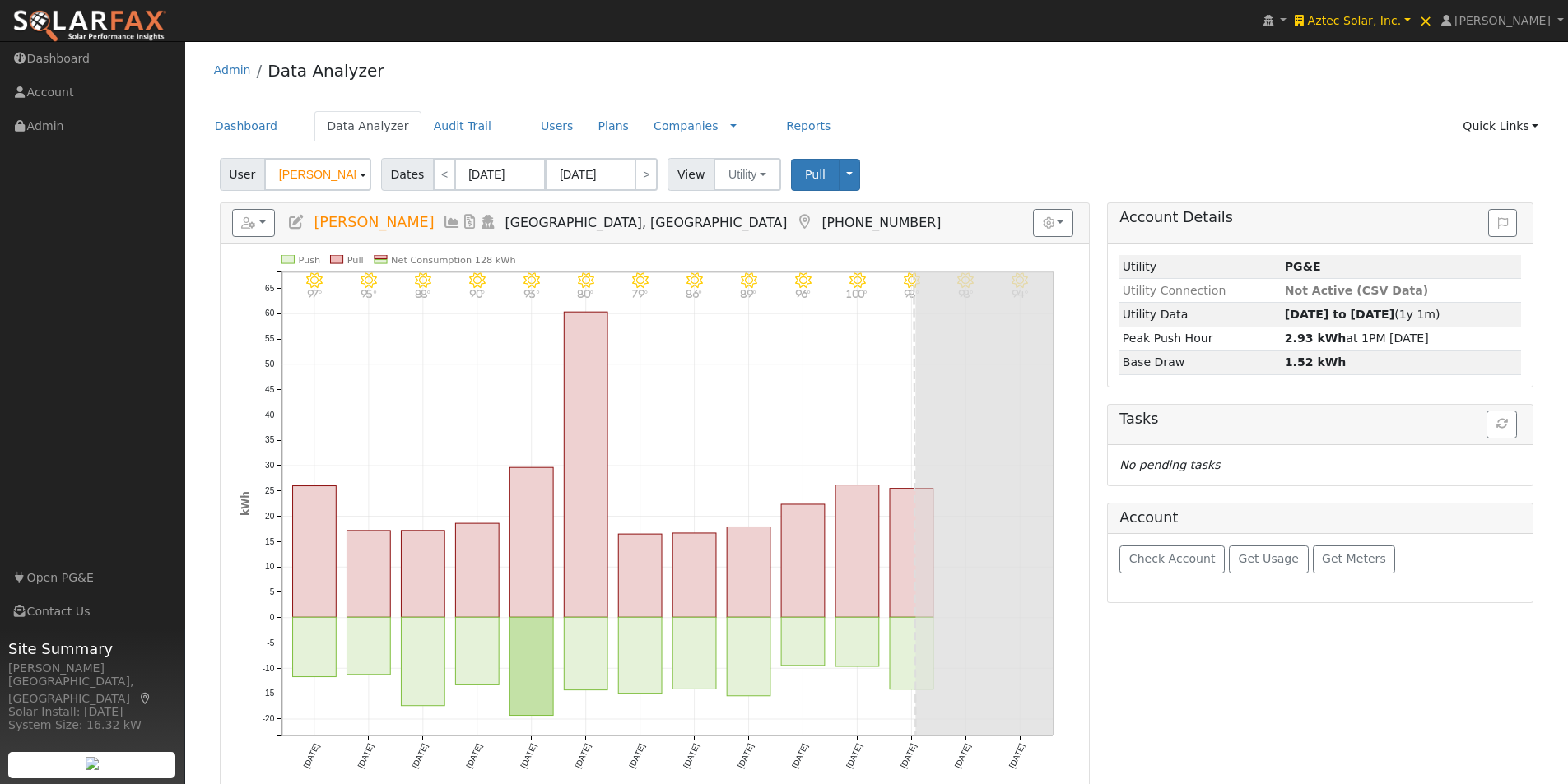
click at [292, 222] on icon at bounding box center [296, 222] width 18 height 15
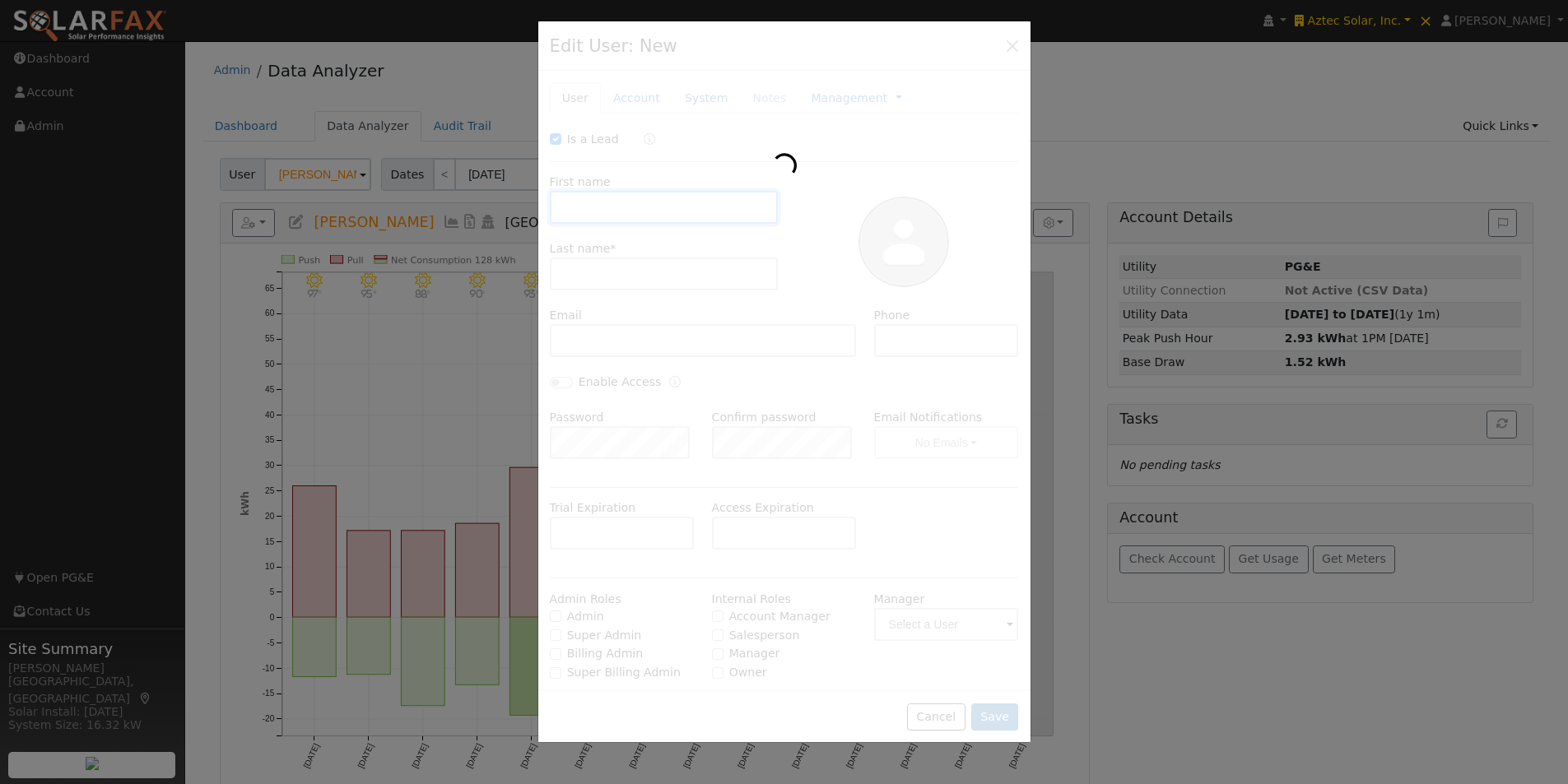
checkbox input "true"
type input "Phil"
type input "[PERSON_NAME]"
type input "[EMAIL_ADDRESS][DOMAIN_NAME]"
type input "[PHONE_NUMBER]"
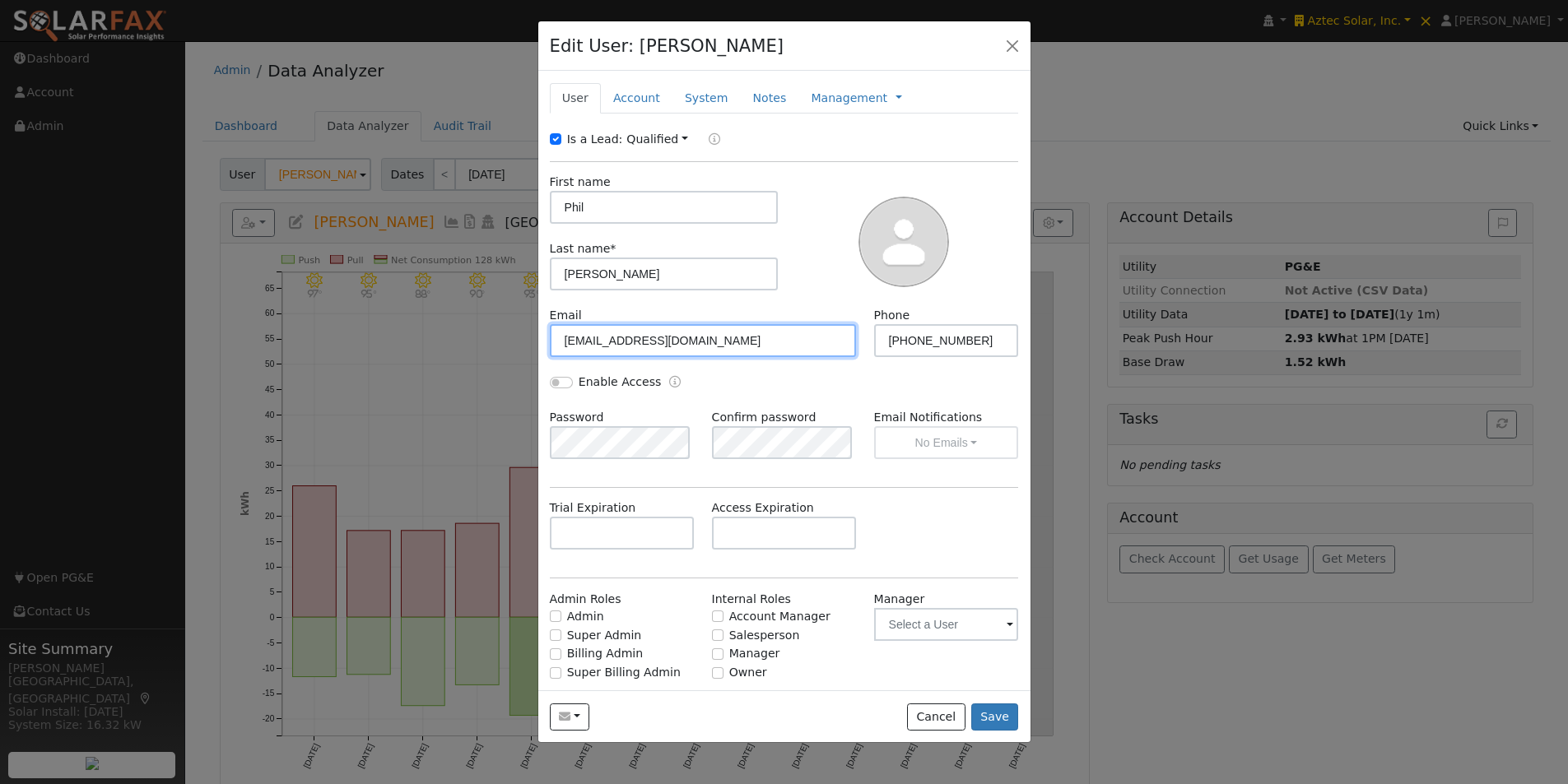
click at [601, 341] on input "[EMAIL_ADDRESS][DOMAIN_NAME]" at bounding box center [703, 341] width 307 height 33
type input "[EMAIL_ADDRESS][DOMAIN_NAME]"
click at [991, 714] on button "Save" at bounding box center [994, 718] width 48 height 28
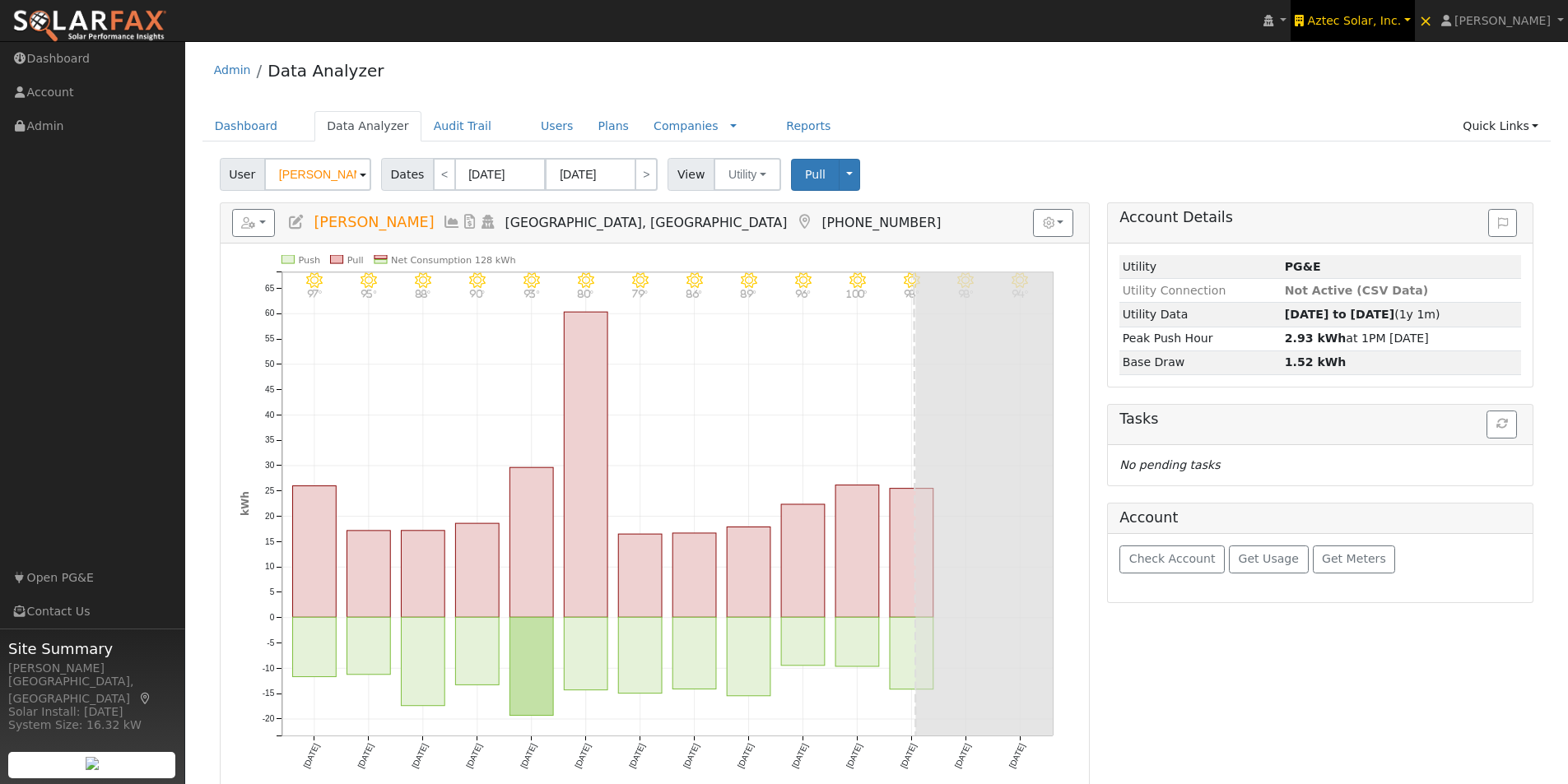
click at [1389, 25] on span "Aztec Solar, Inc." at bounding box center [1355, 20] width 94 height 13
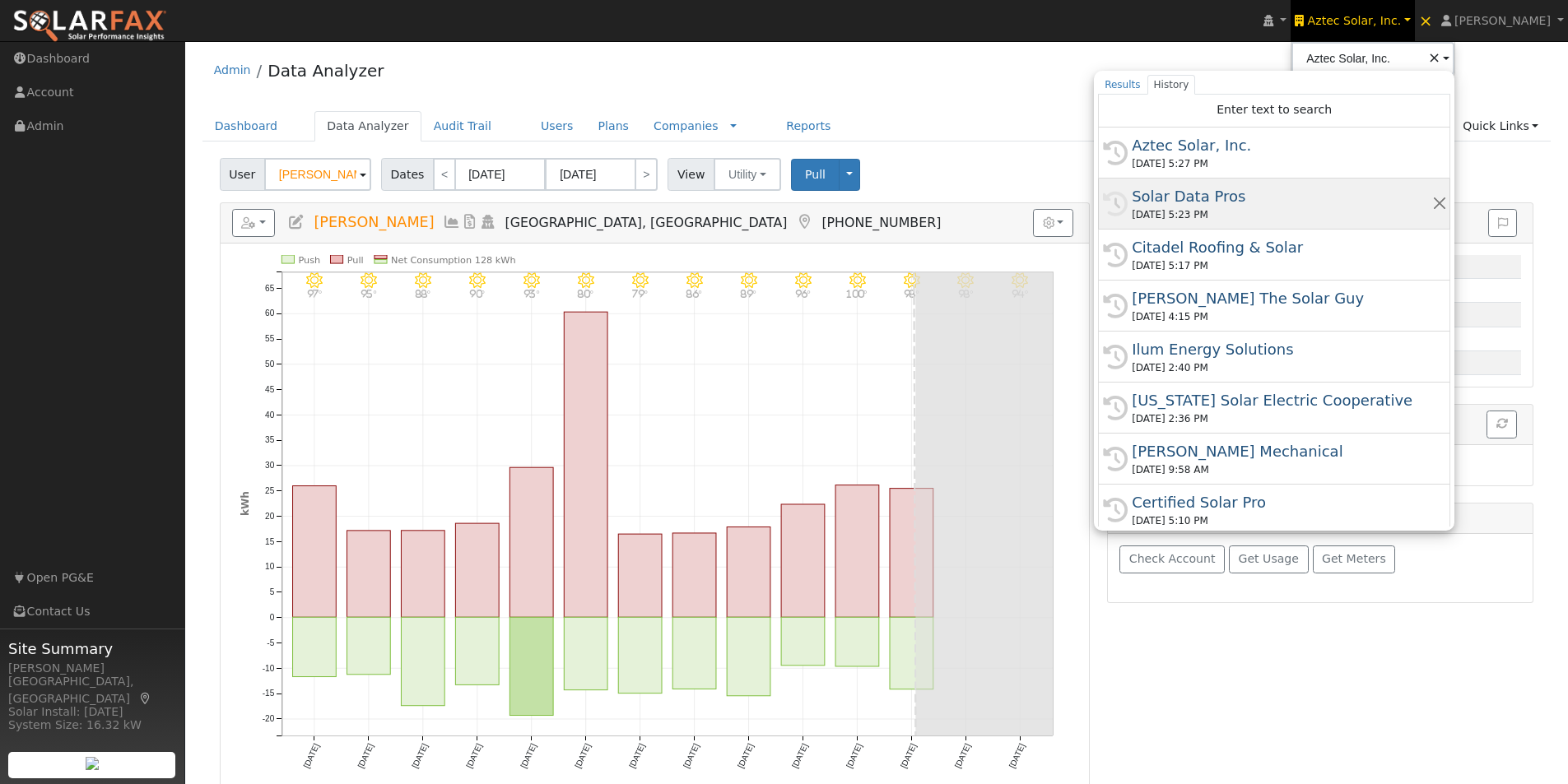
click at [1193, 193] on div "Solar Data Pros" at bounding box center [1281, 196] width 300 height 23
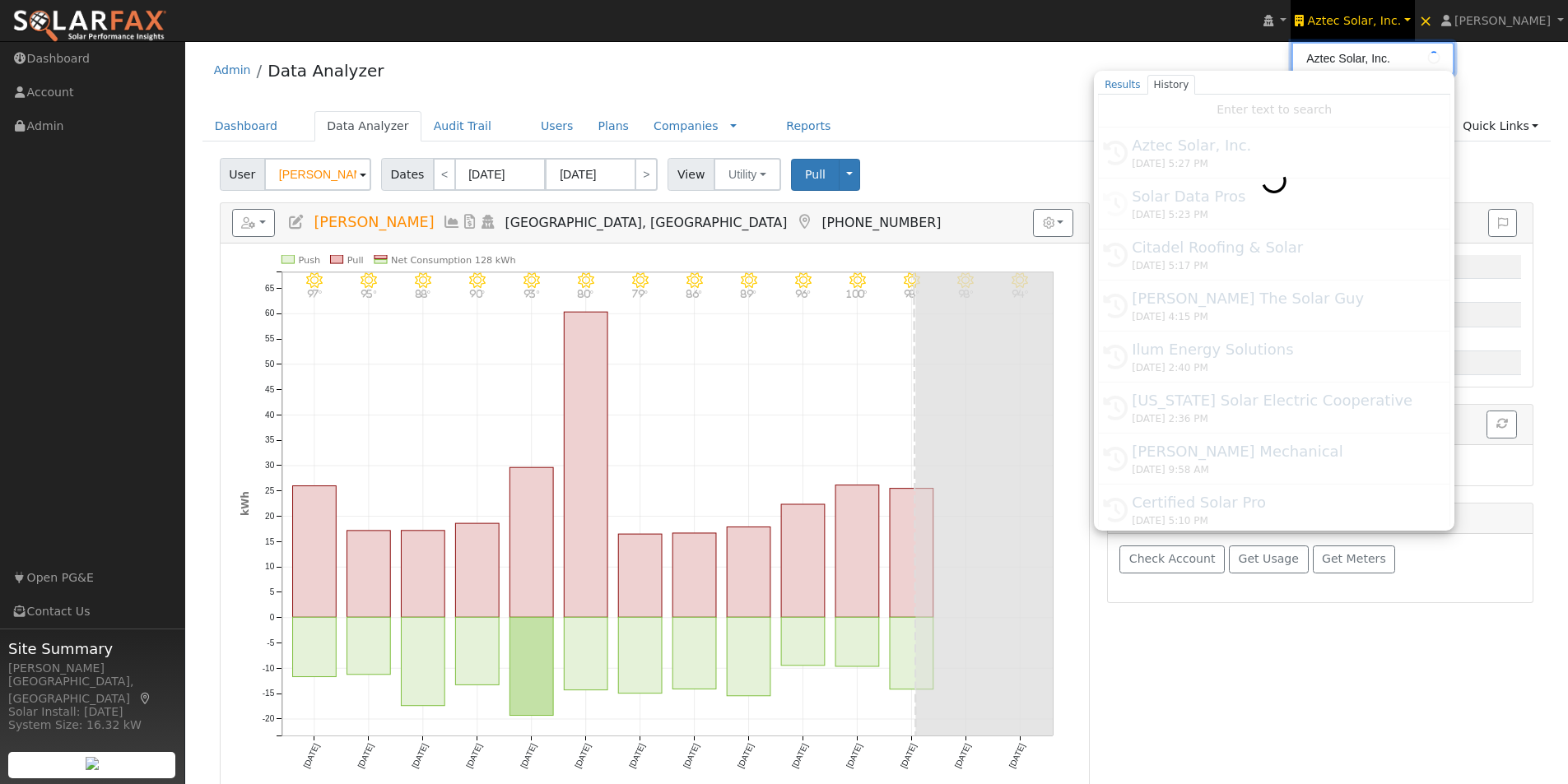
type input "Solar Data Pros"
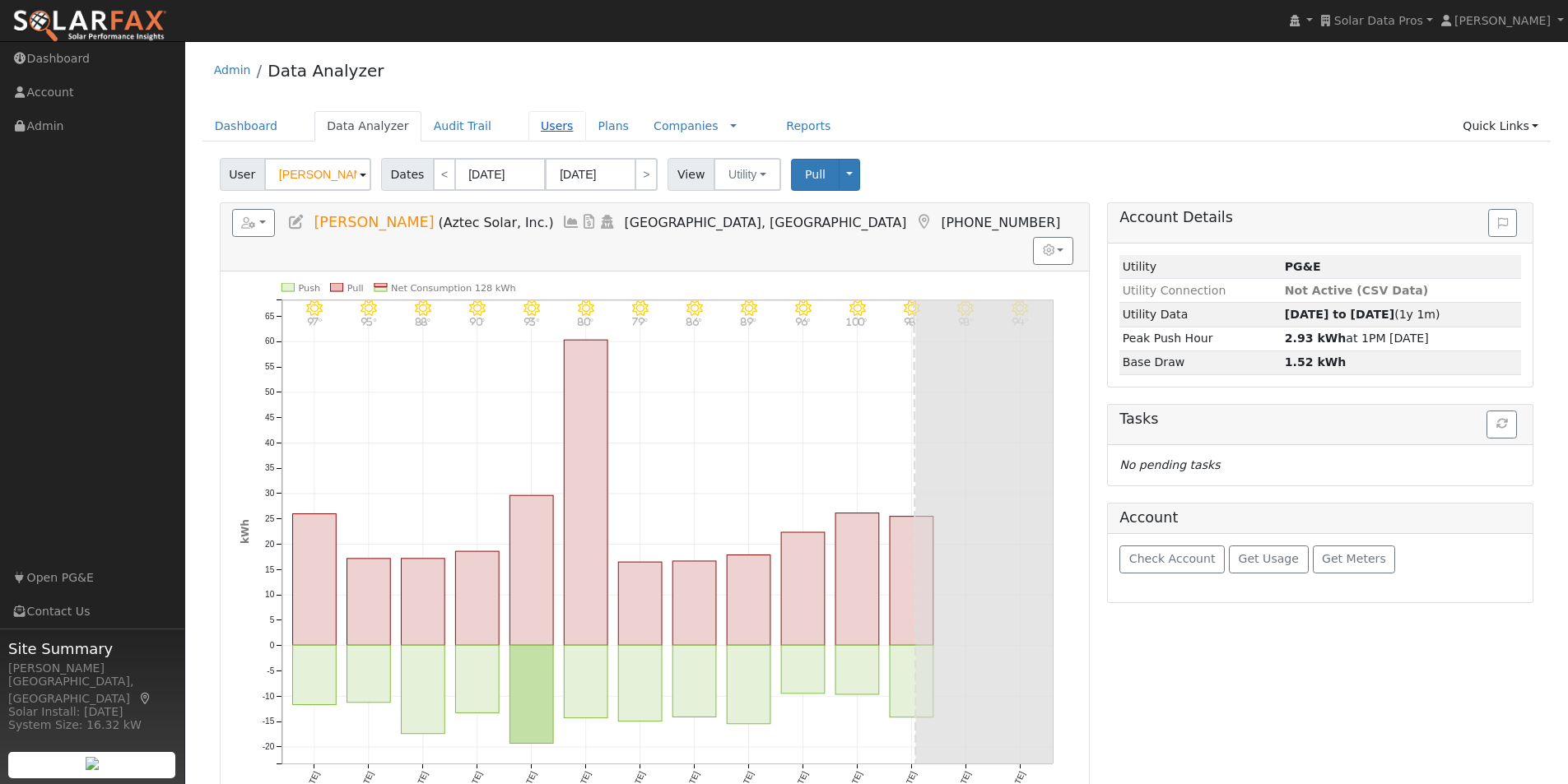
click at [529, 123] on link "Users" at bounding box center [557, 126] width 57 height 30
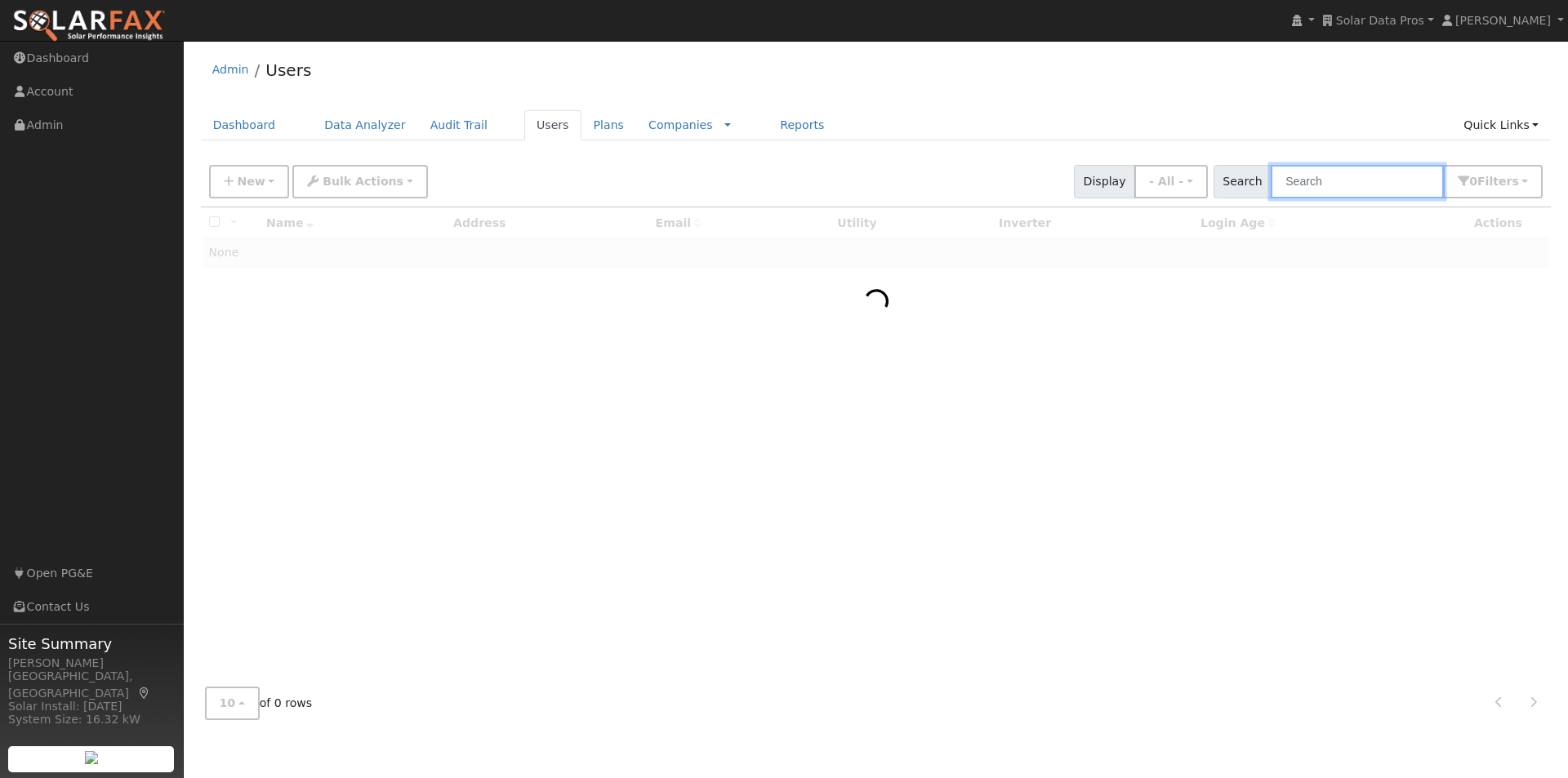
click at [1330, 181] on input "text" at bounding box center [1357, 181] width 173 height 34
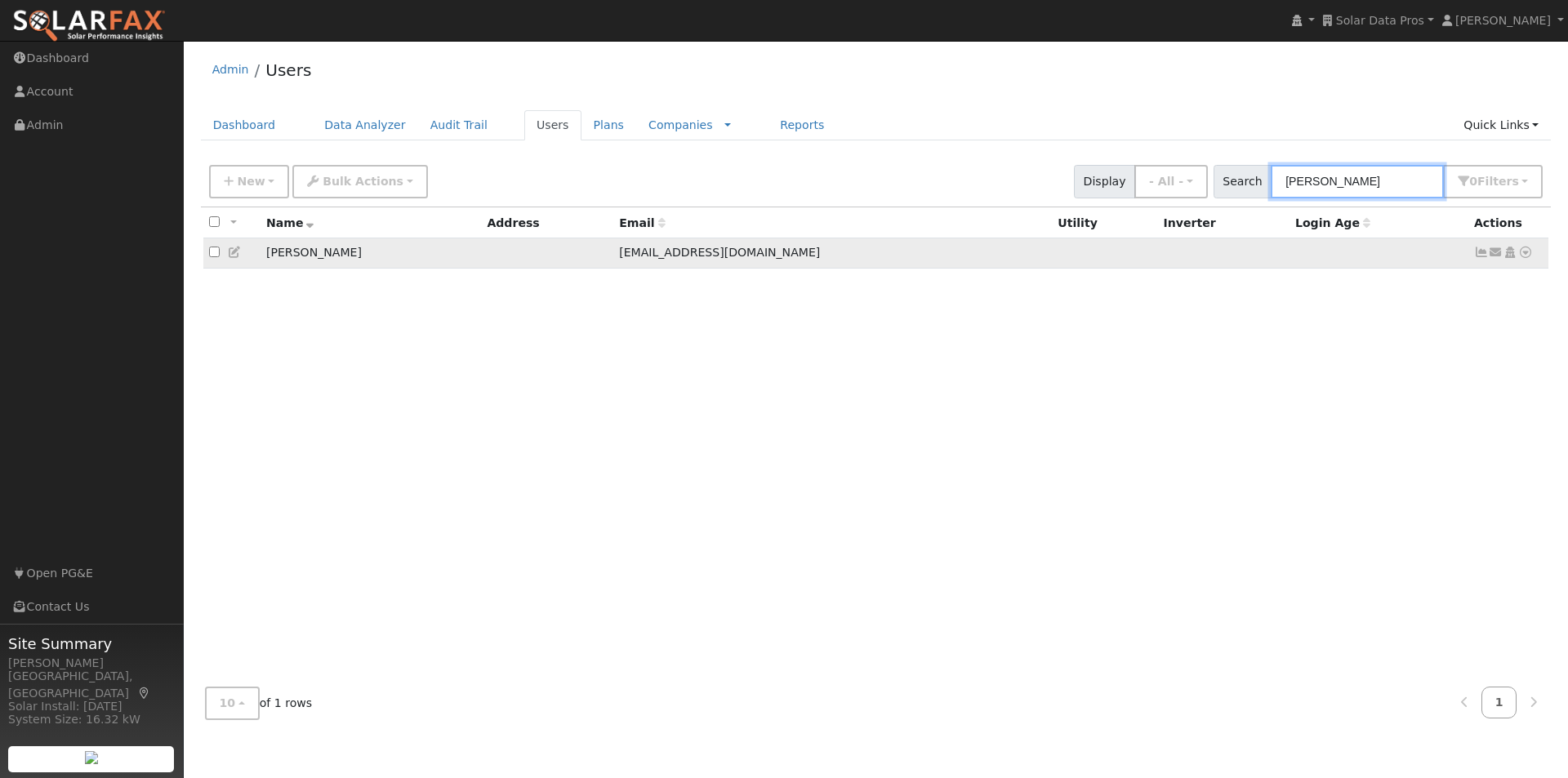
type input "newlin"
click at [231, 254] on icon at bounding box center [235, 252] width 15 height 11
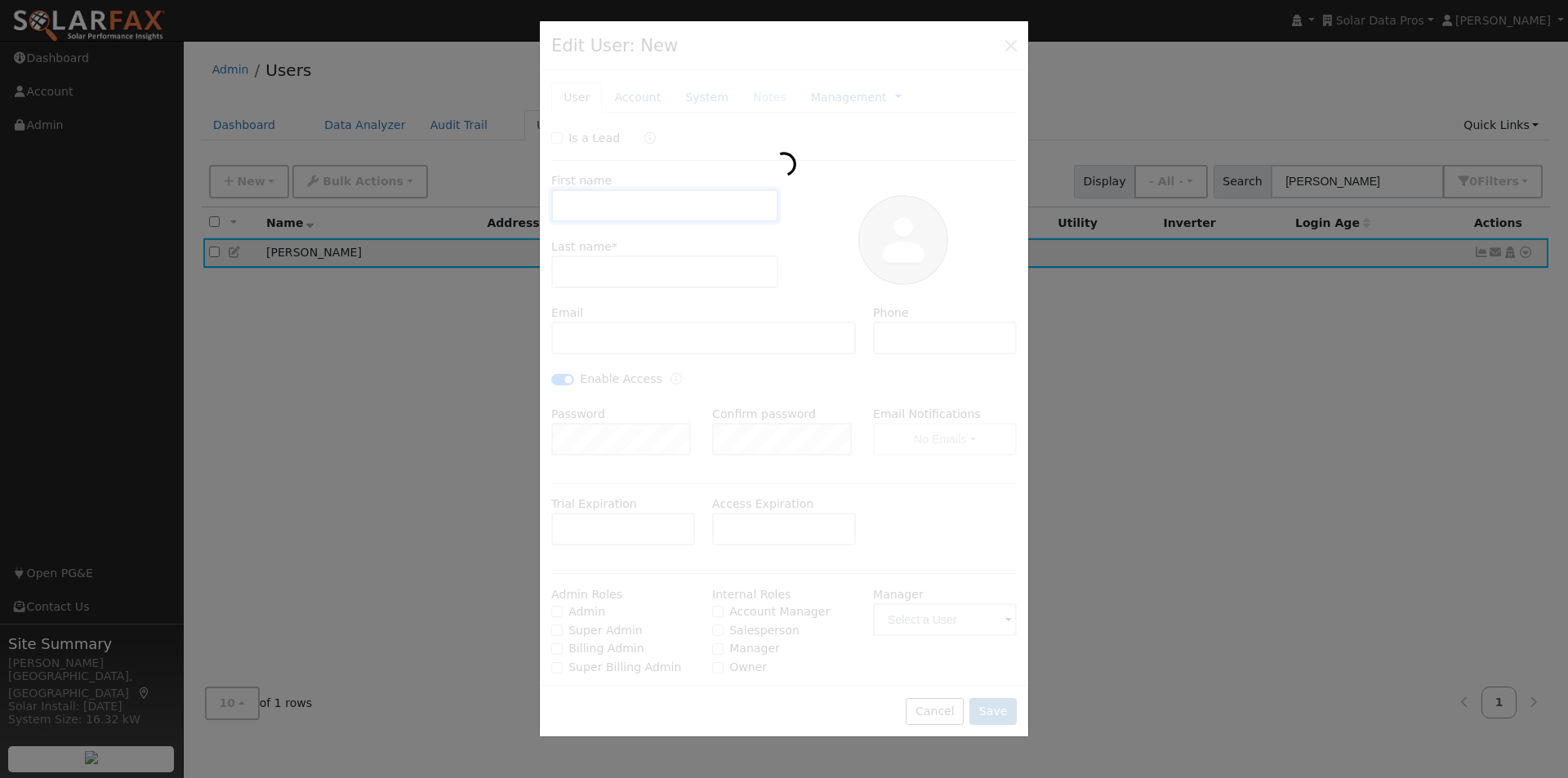
type input "09/26/2025"
type input "Phil"
type input "[PERSON_NAME]"
type input "newlinp+trial@sbcglobal.net"
type input "[PHONE_NUMBER]"
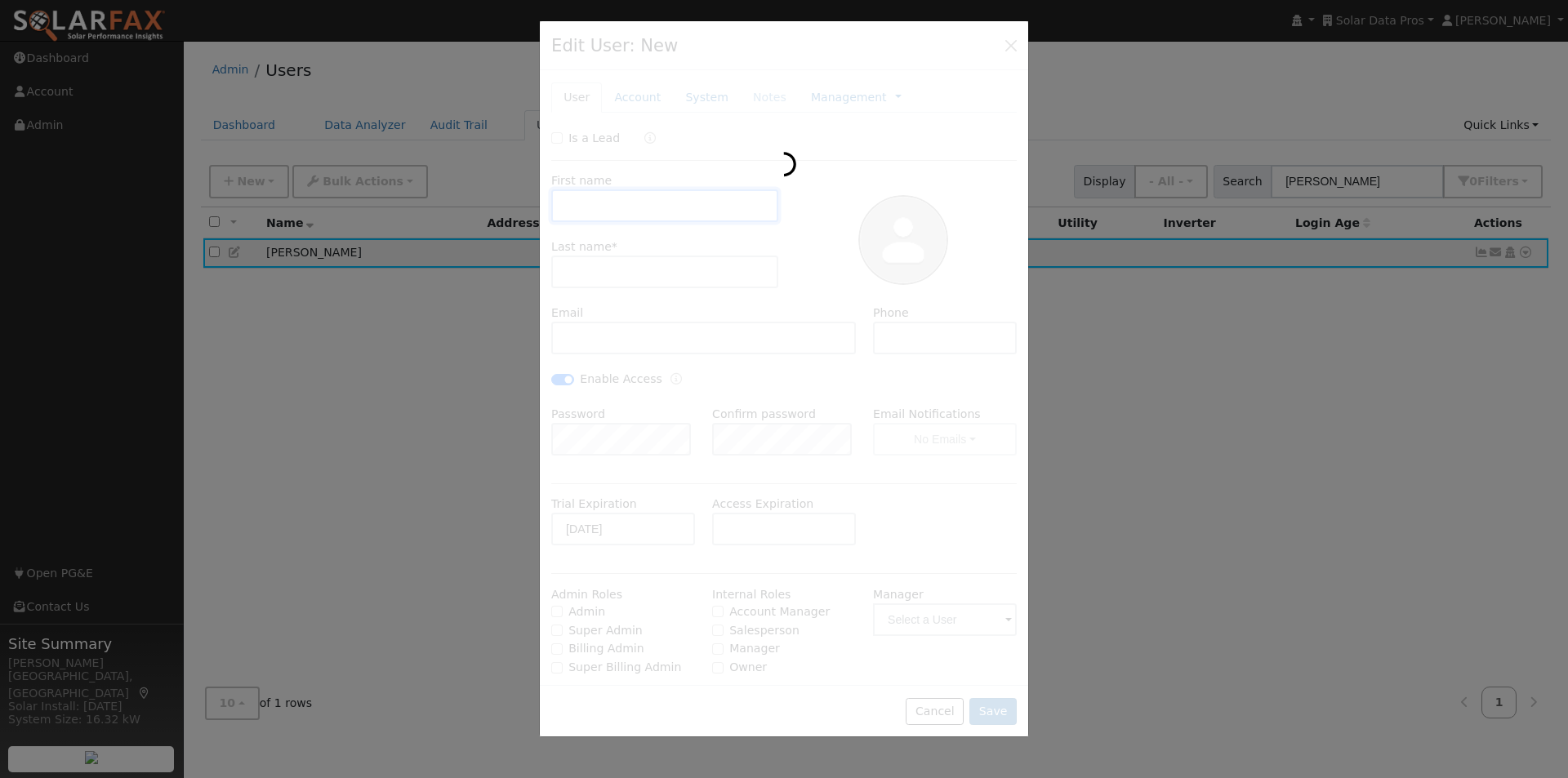
checkbox input "true"
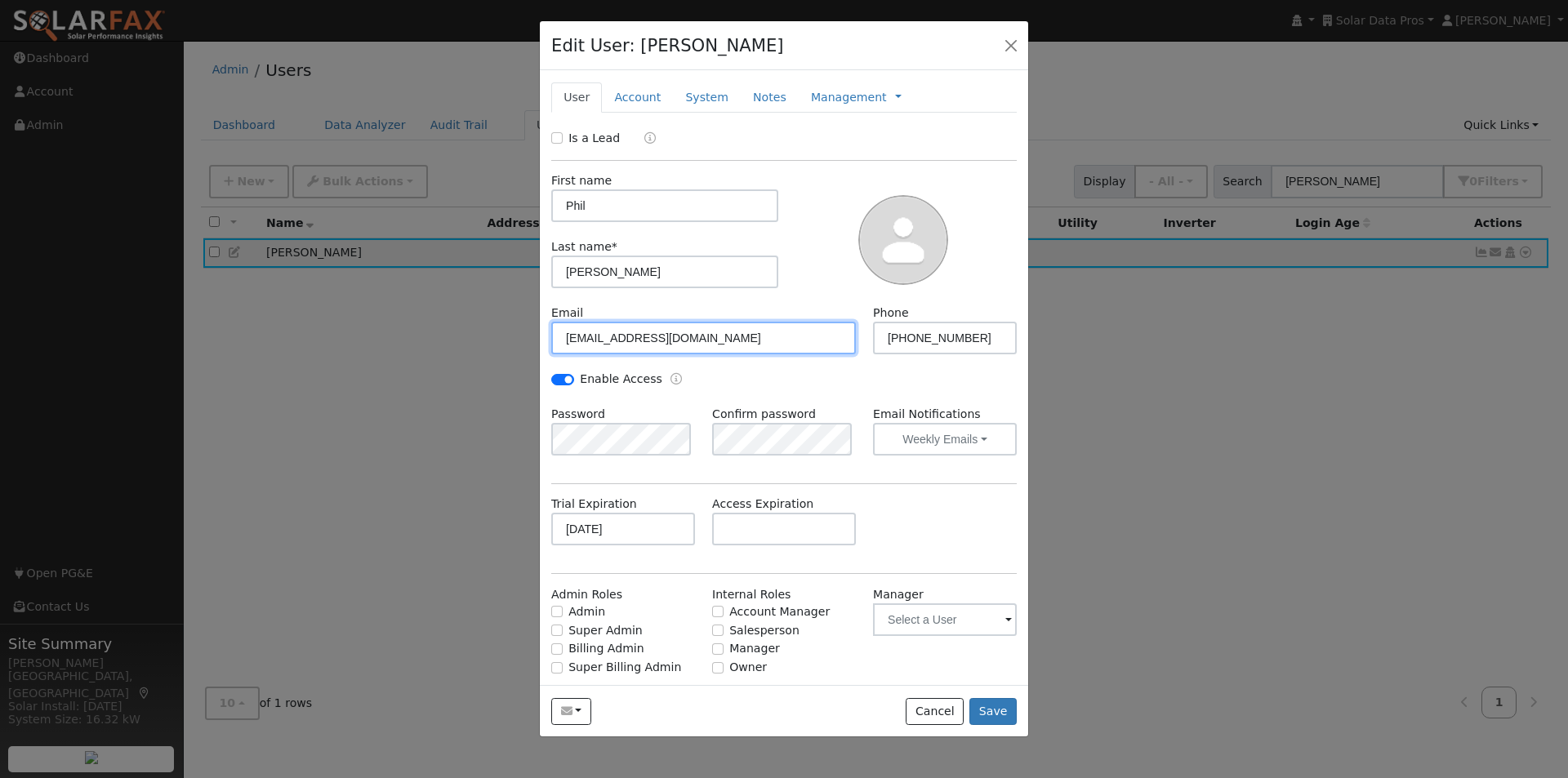
drag, startPoint x: 630, startPoint y: 337, endPoint x: 633, endPoint y: 368, distance: 31.1
click at [631, 337] on input "newlinp+trial@sbcglobal.net" at bounding box center [703, 338] width 304 height 33
type input "[EMAIL_ADDRESS][DOMAIN_NAME]"
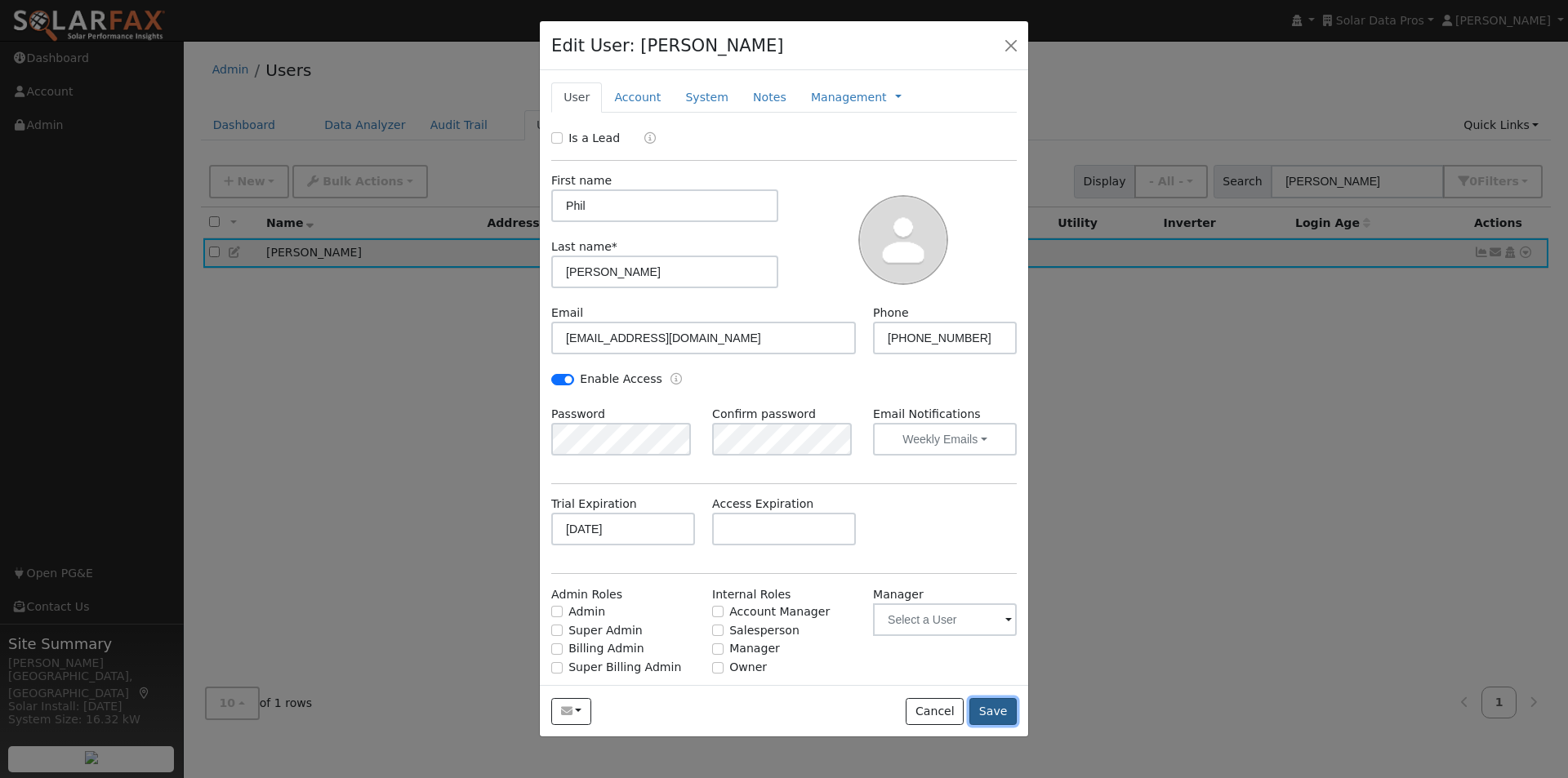
drag, startPoint x: 1004, startPoint y: 707, endPoint x: 1004, endPoint y: 697, distance: 10.0
click at [1004, 697] on div "Send Email... Copy a Link Reset Password Open Access Cancel Save" at bounding box center [784, 711] width 488 height 52
click at [982, 700] on button "Save" at bounding box center [993, 712] width 47 height 28
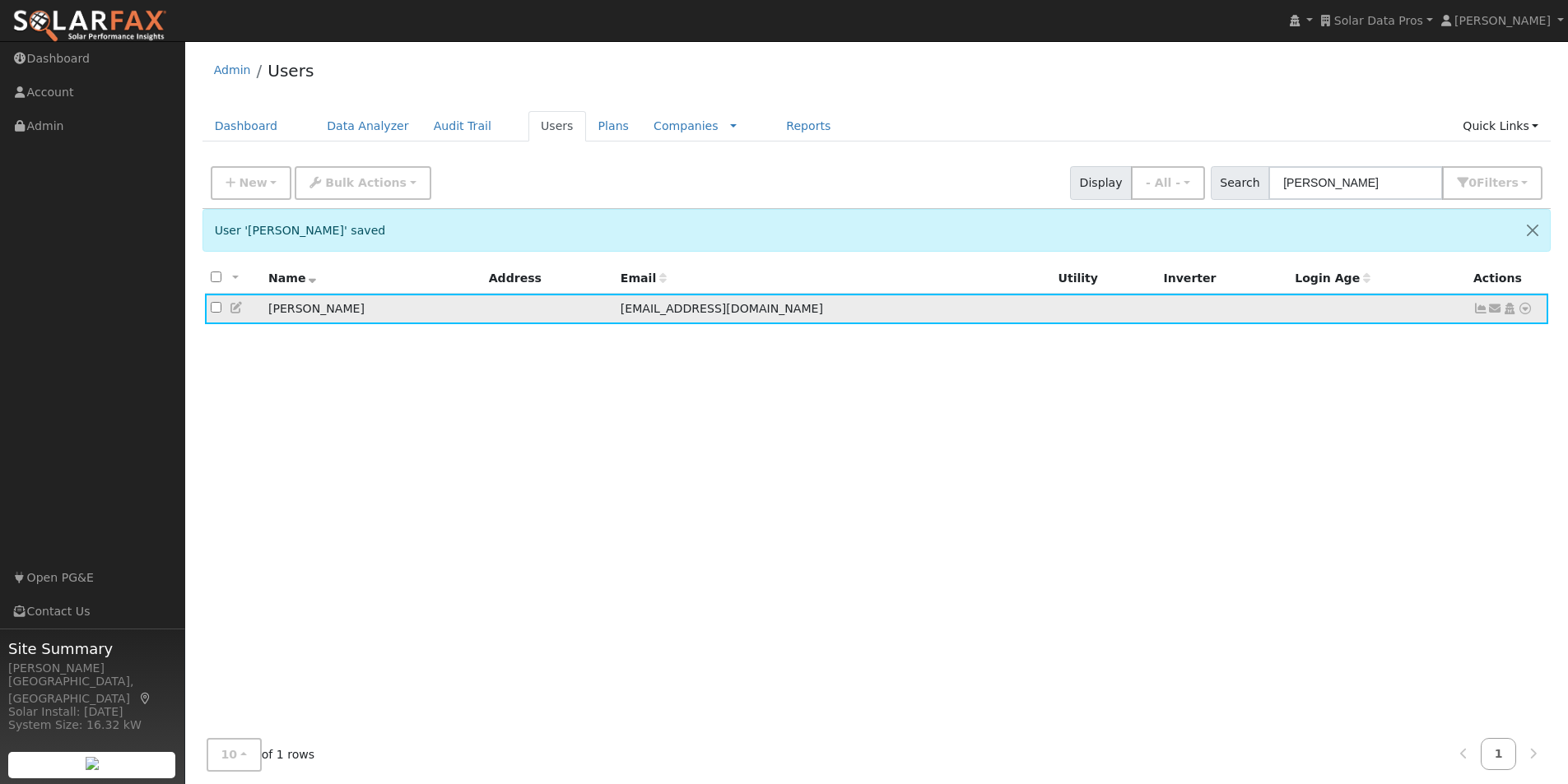
click at [1498, 309] on icon at bounding box center [1495, 308] width 15 height 11
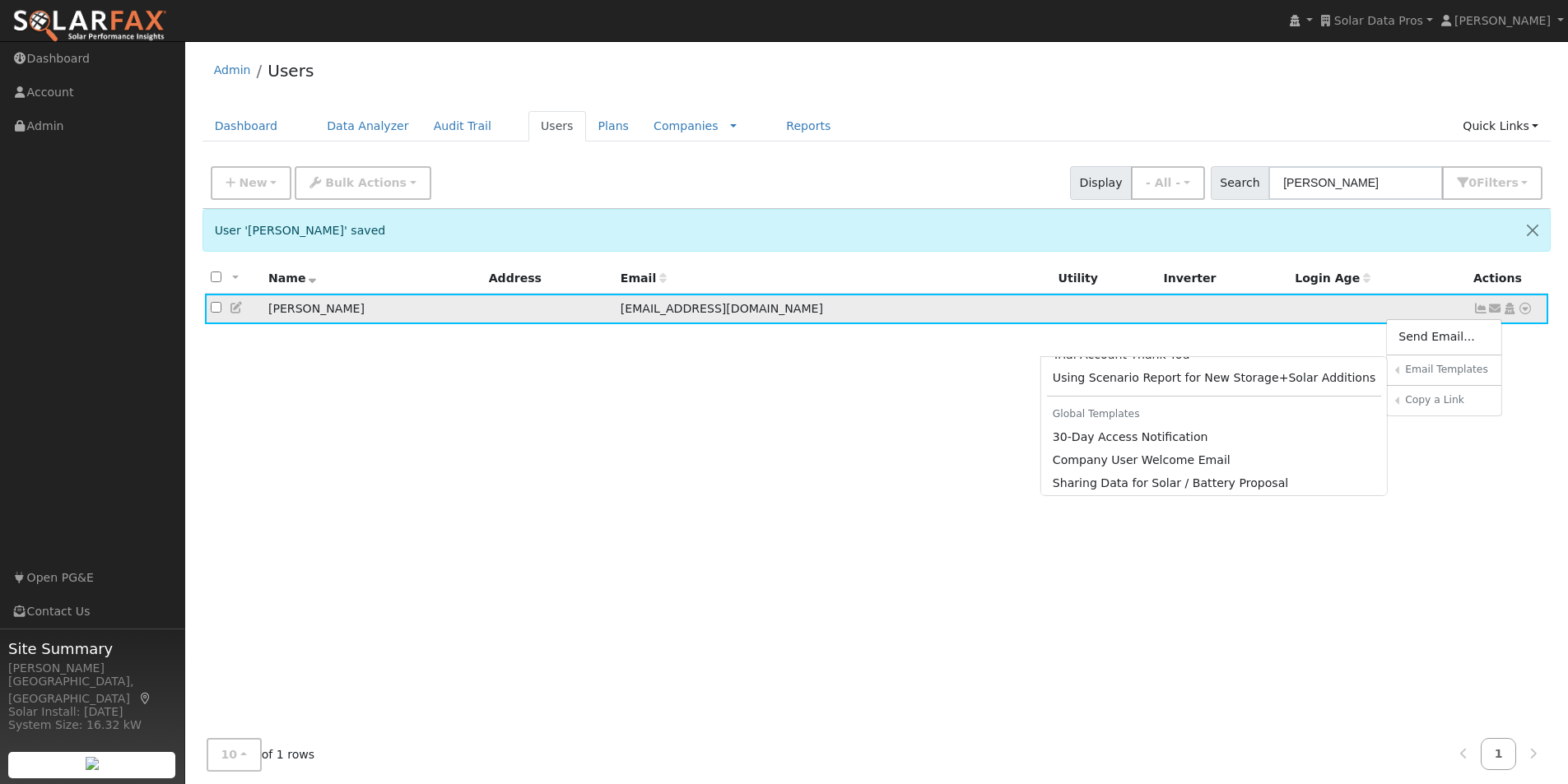
scroll to position [688, 0]
click at [1125, 432] on link "30-Day Access Notification" at bounding box center [1214, 431] width 347 height 23
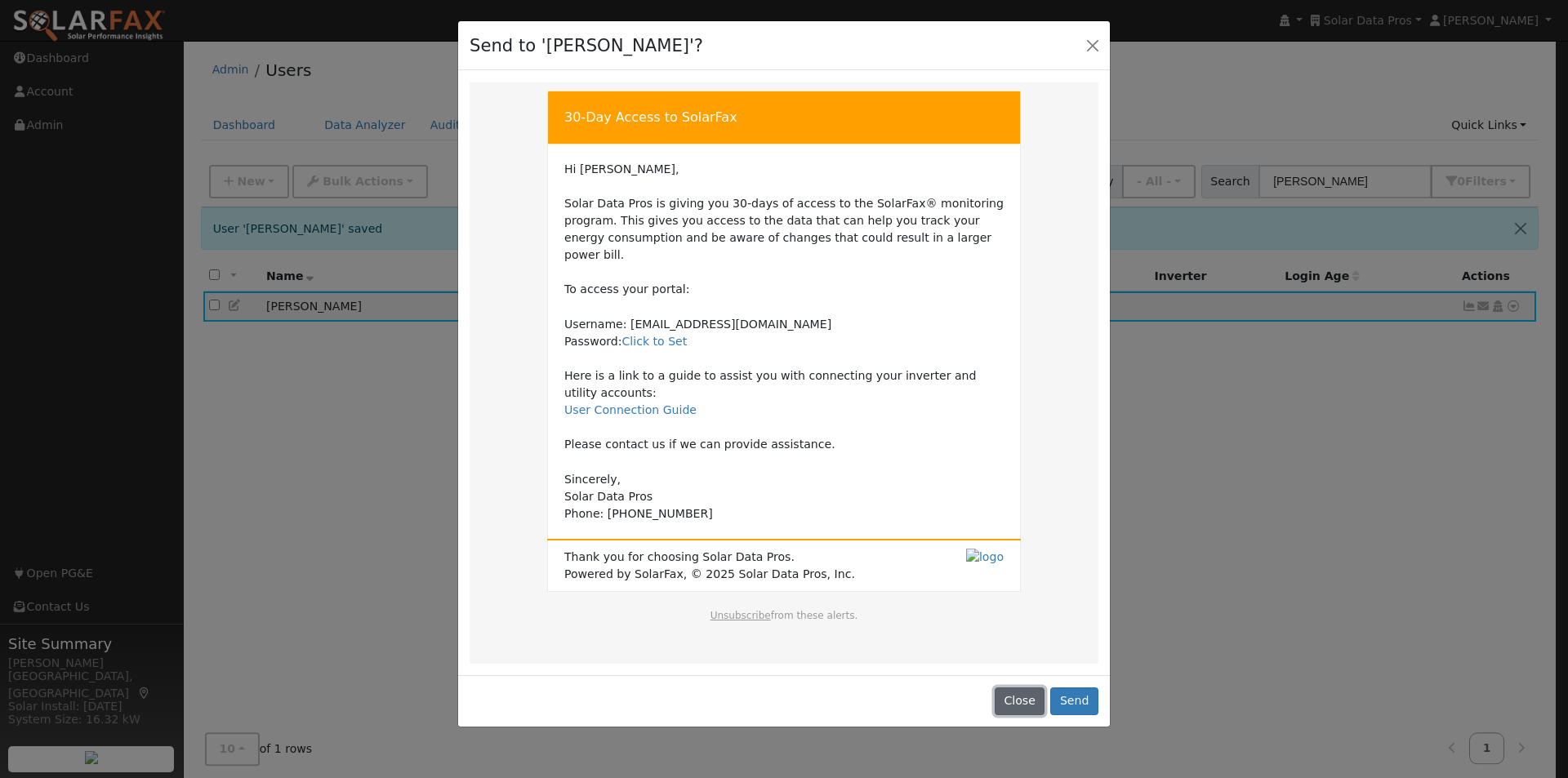
drag, startPoint x: 1044, startPoint y: 681, endPoint x: 994, endPoint y: 602, distance: 93.5
click at [1041, 687] on button "Close" at bounding box center [1019, 701] width 50 height 28
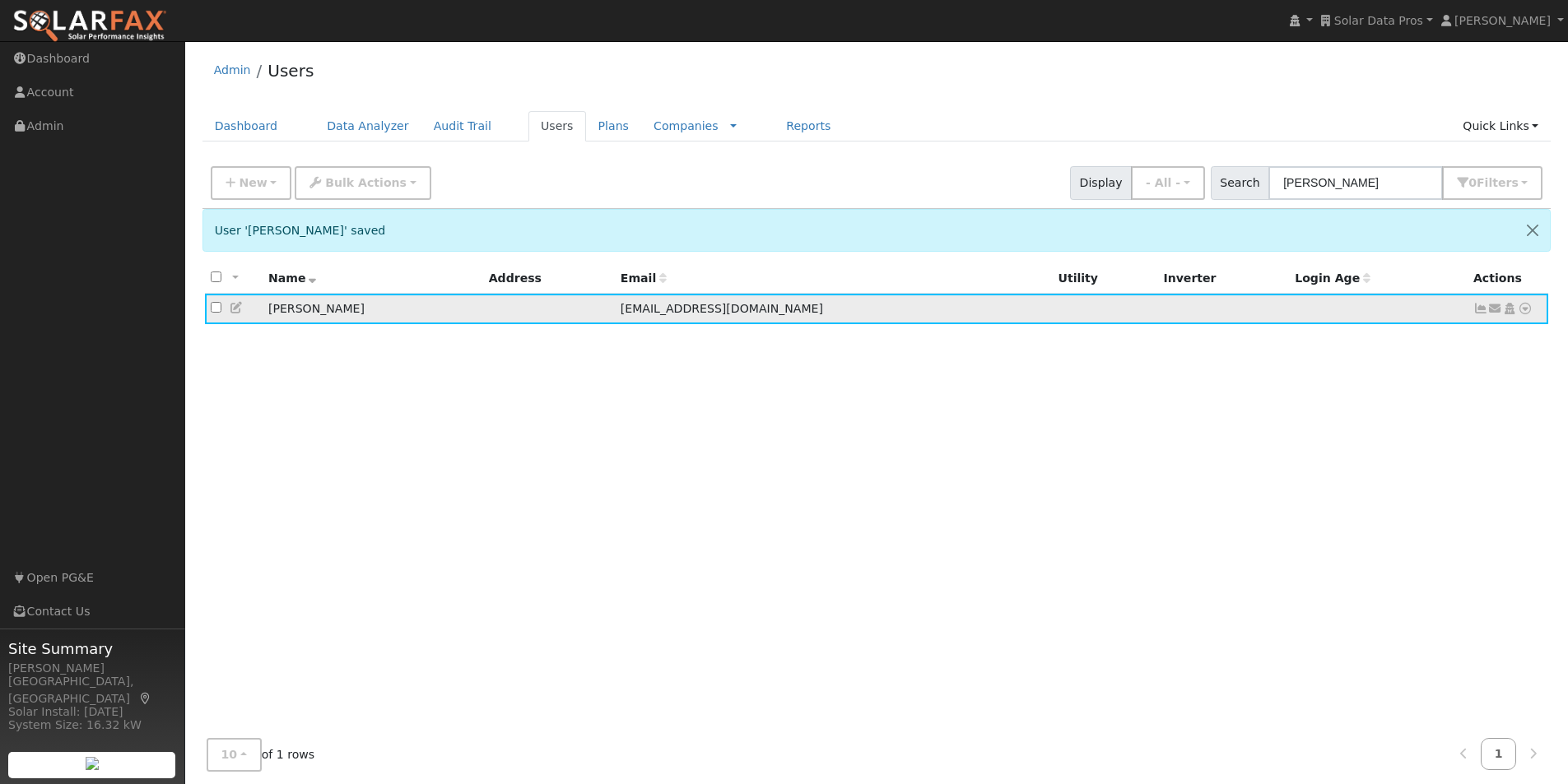
click at [1507, 310] on icon at bounding box center [1509, 308] width 15 height 11
